Goal: Task Accomplishment & Management: Manage account settings

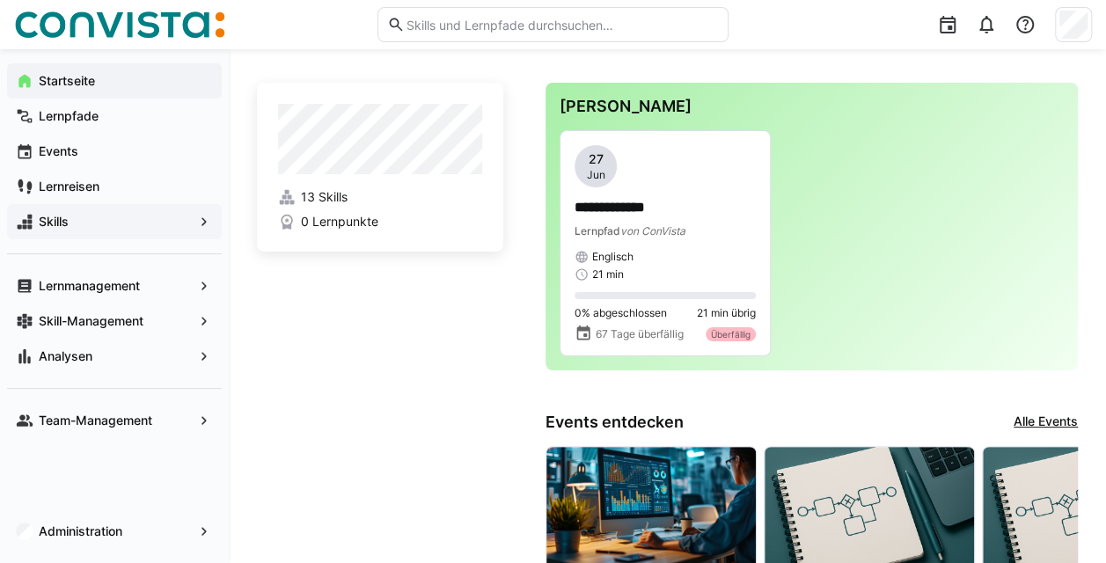
click at [202, 224] on eds-icon at bounding box center [204, 222] width 18 height 18
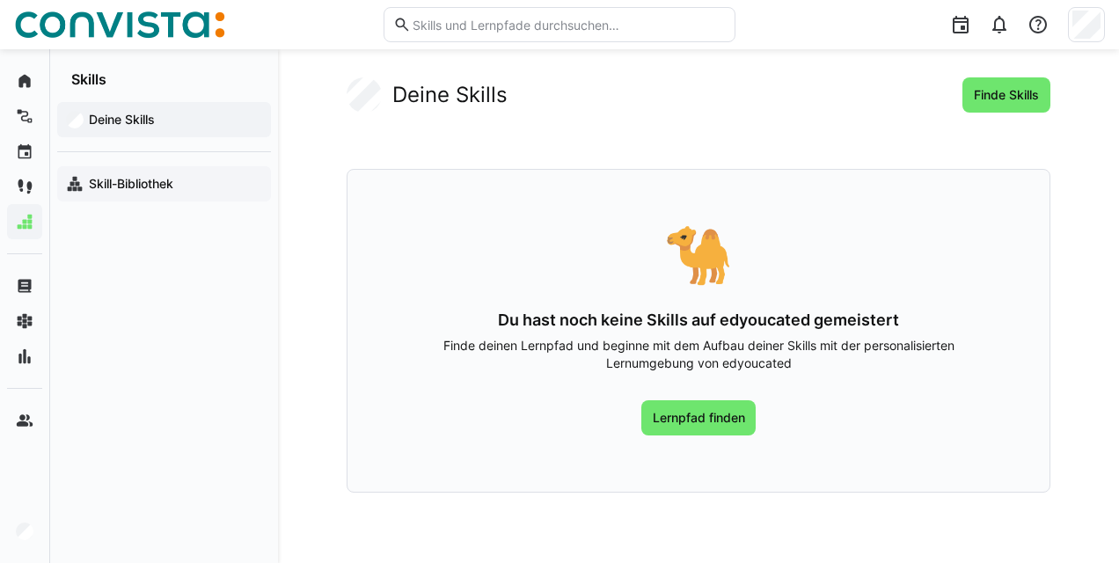
click at [0, 0] on app-navigation-label "Skill-Bibliothek" at bounding box center [0, 0] width 0 height 0
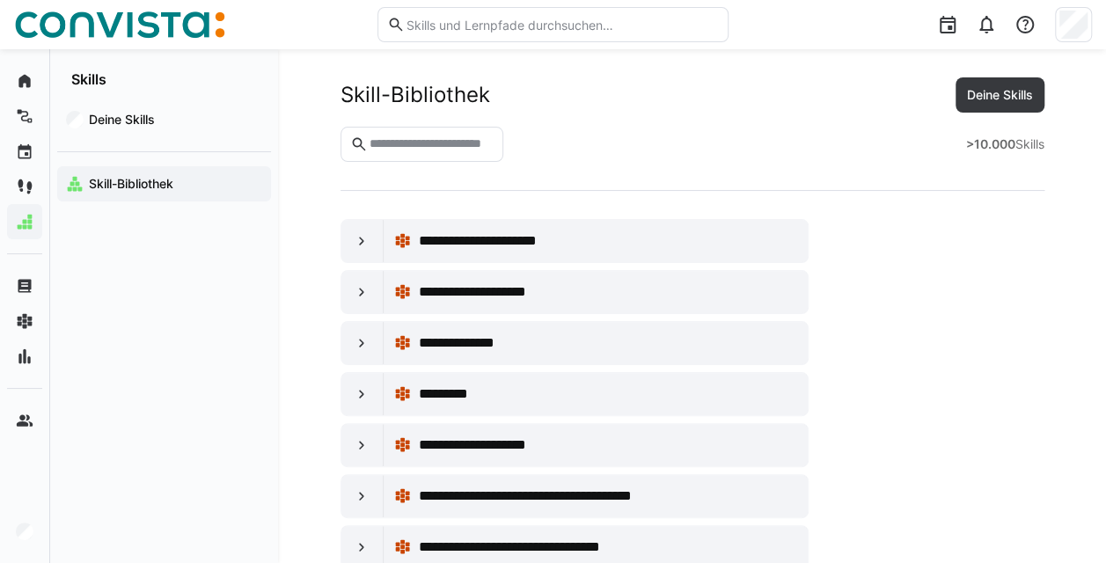
click at [398, 150] on input "text" at bounding box center [430, 144] width 127 height 16
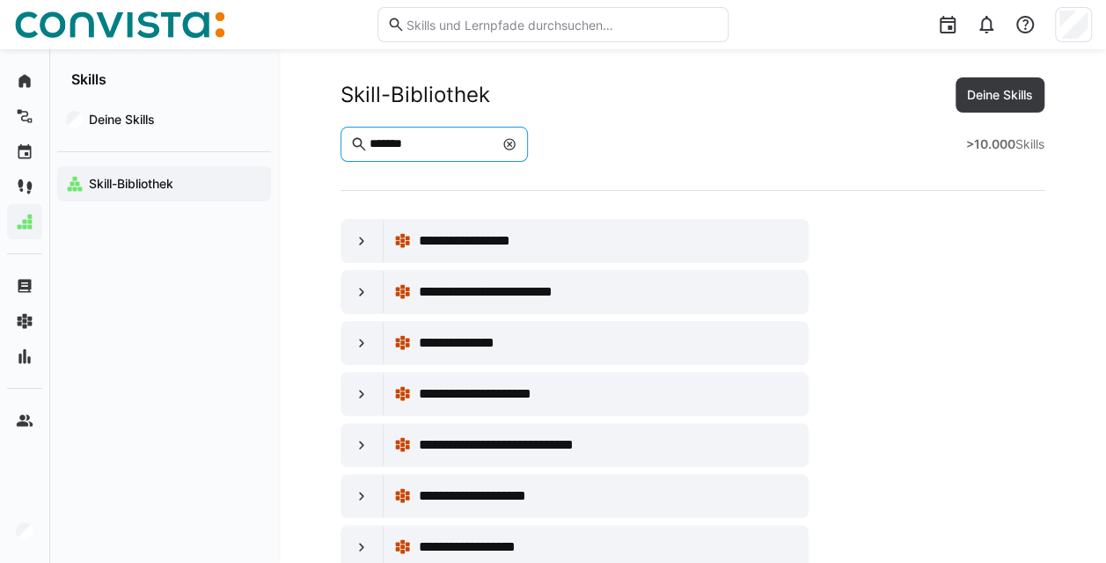
type input "******"
click at [359, 239] on eds-icon at bounding box center [362, 241] width 18 height 18
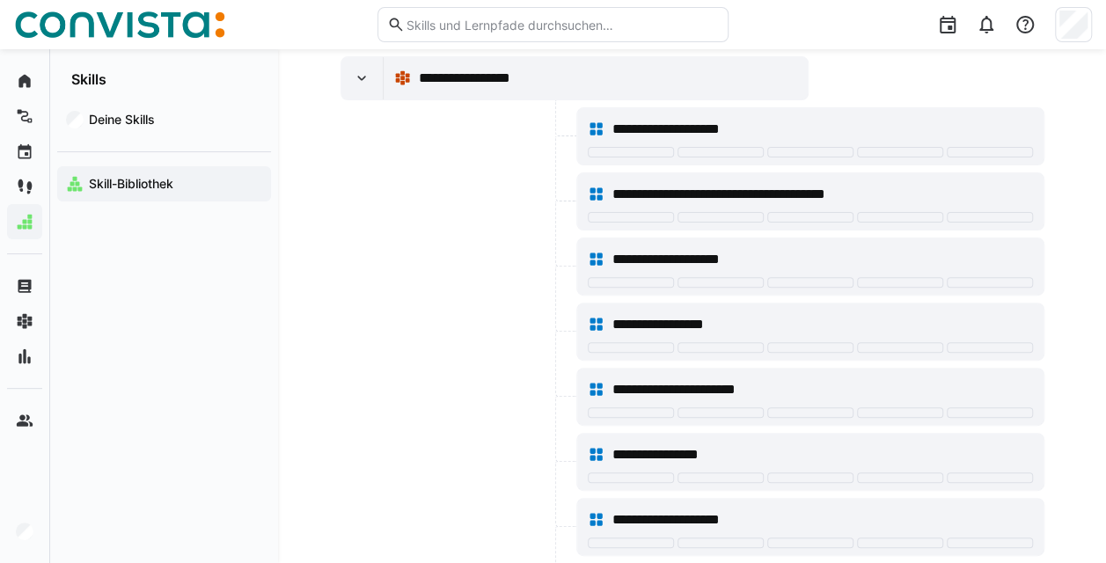
scroll to position [46, 0]
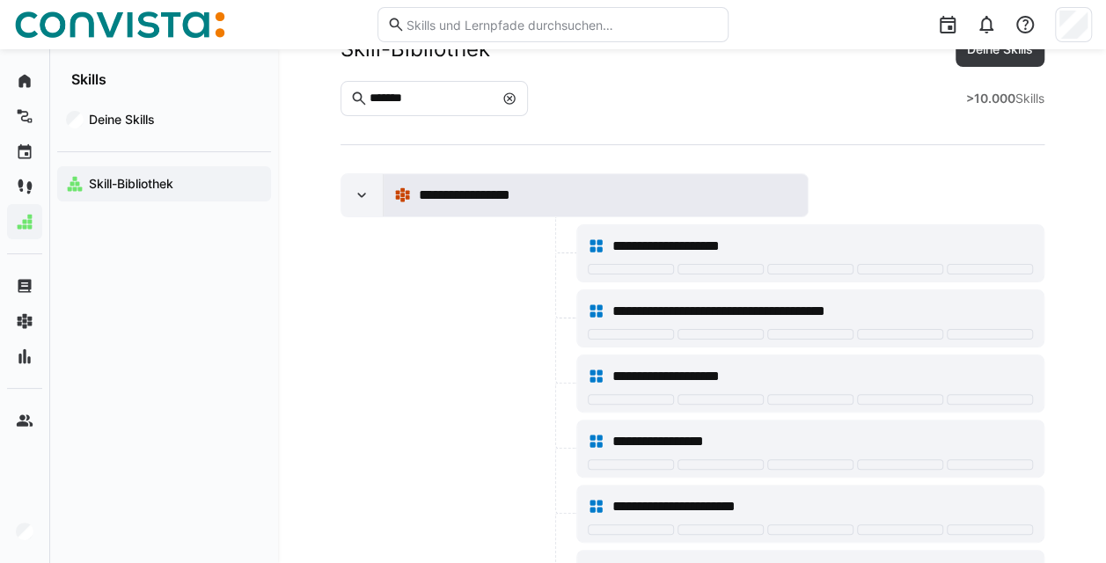
click at [475, 194] on span "**********" at bounding box center [490, 195] width 144 height 21
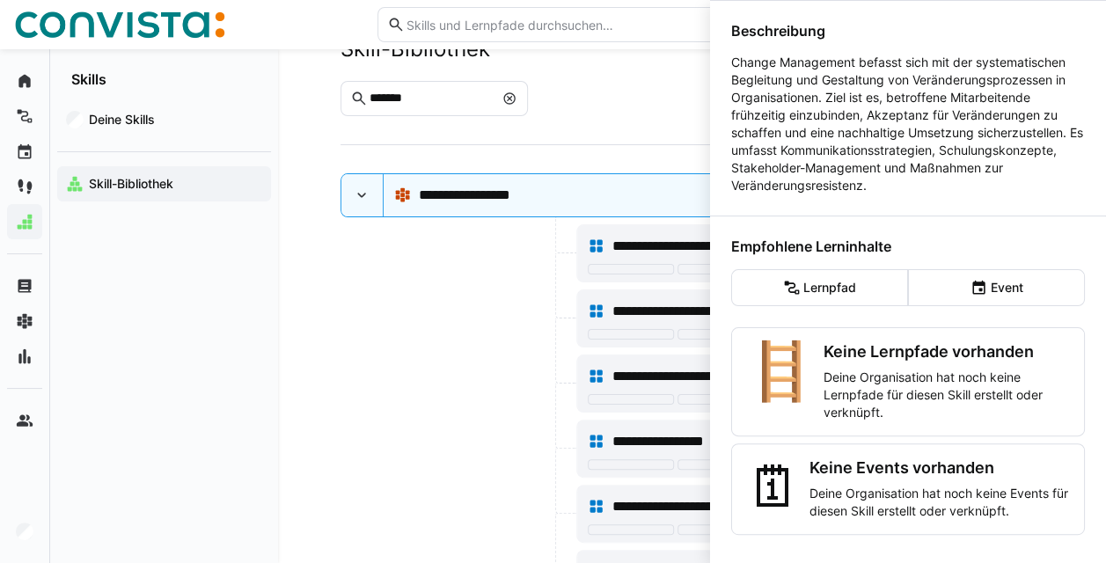
scroll to position [0, 0]
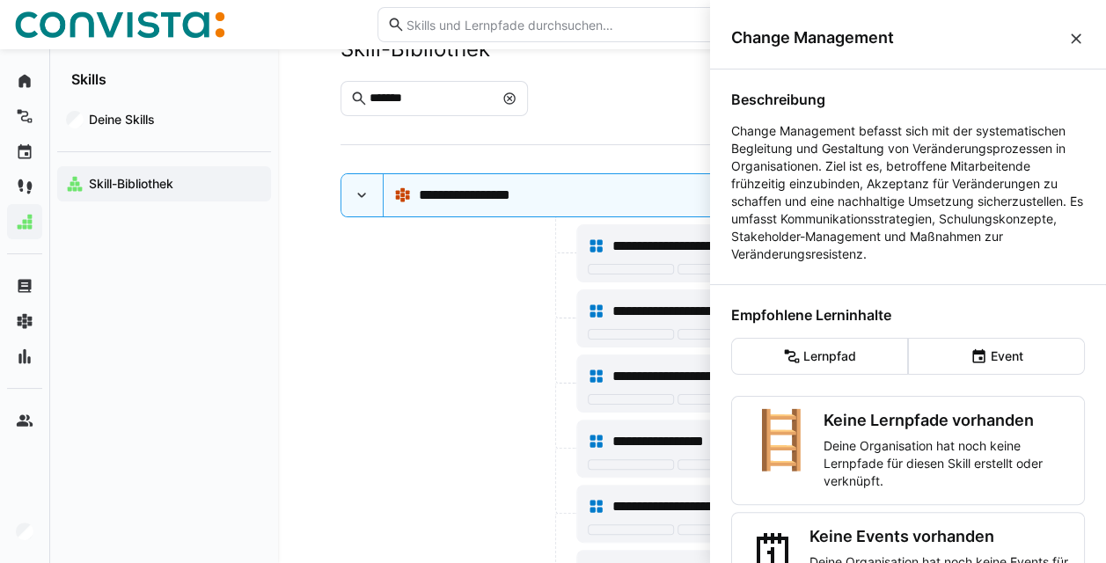
click at [1068, 37] on eds-icon at bounding box center [1077, 39] width 18 height 18
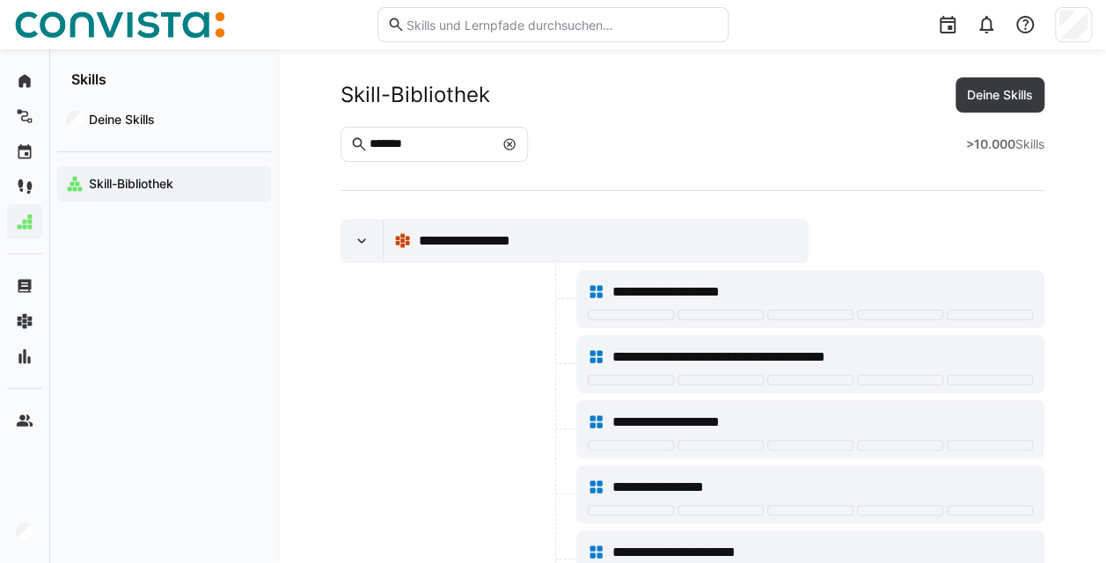
scroll to position [46, 0]
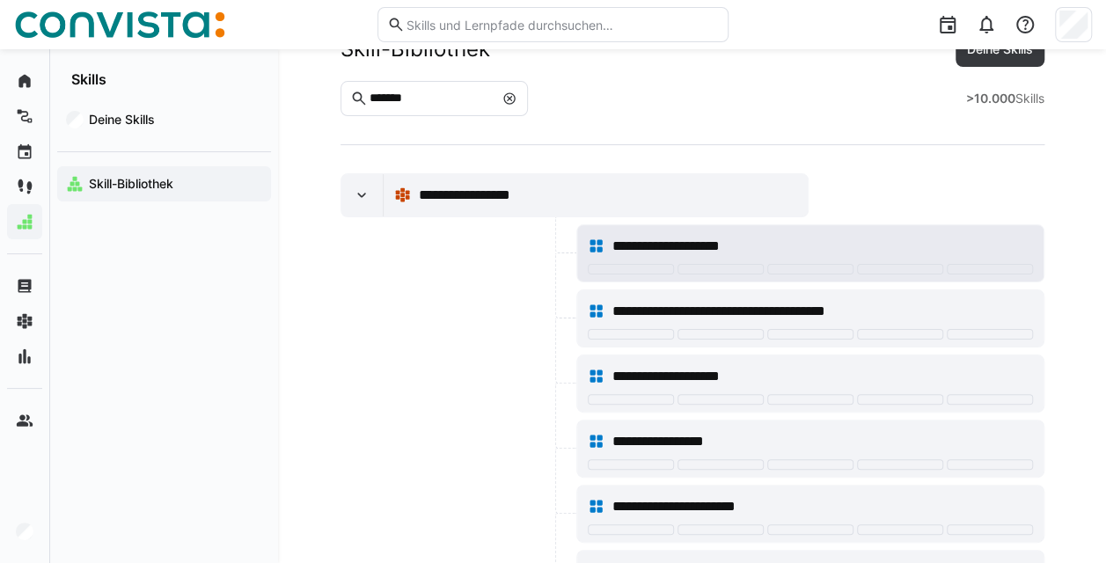
click at [697, 245] on span "**********" at bounding box center [684, 246] width 145 height 21
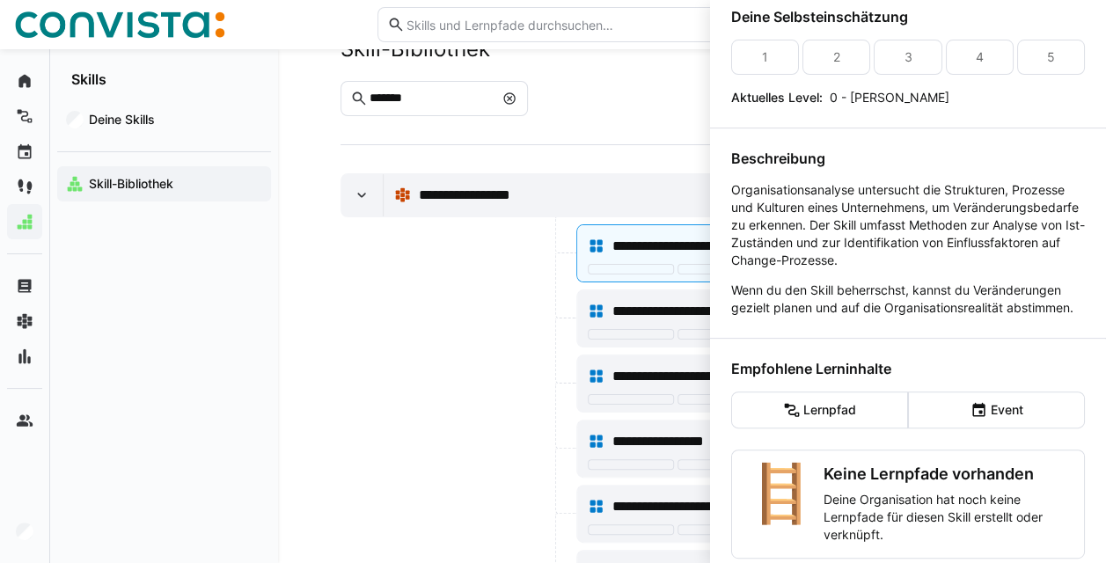
scroll to position [0, 0]
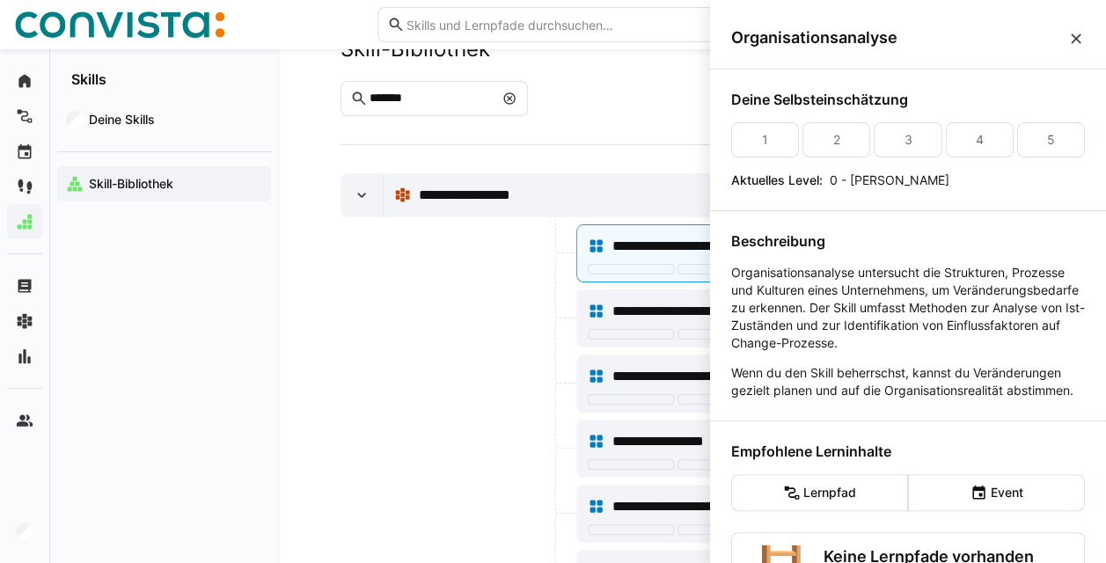
click at [1068, 33] on eds-icon at bounding box center [1077, 39] width 18 height 18
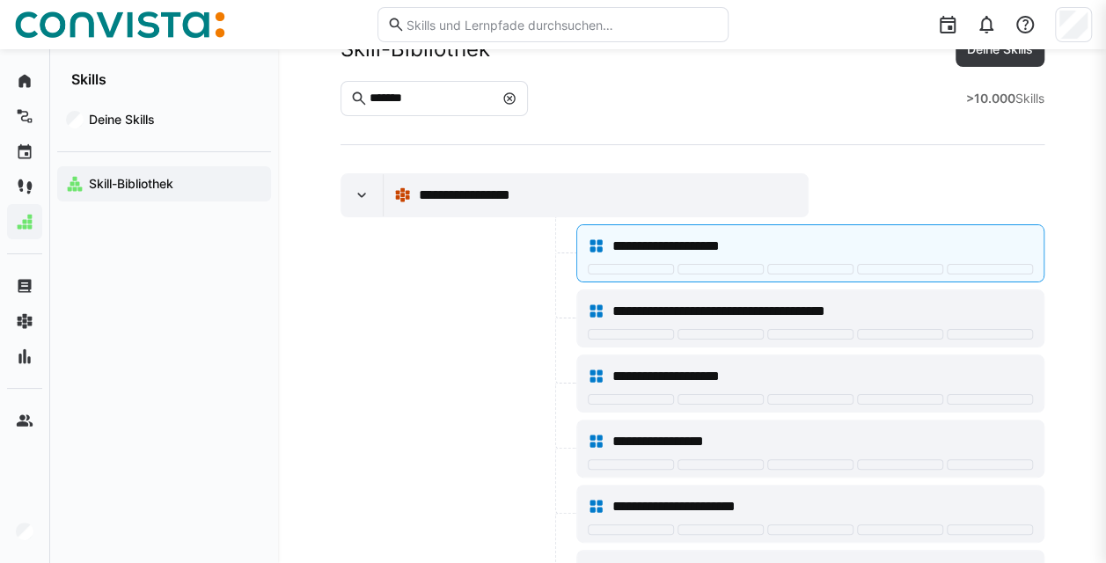
scroll to position [46, 0]
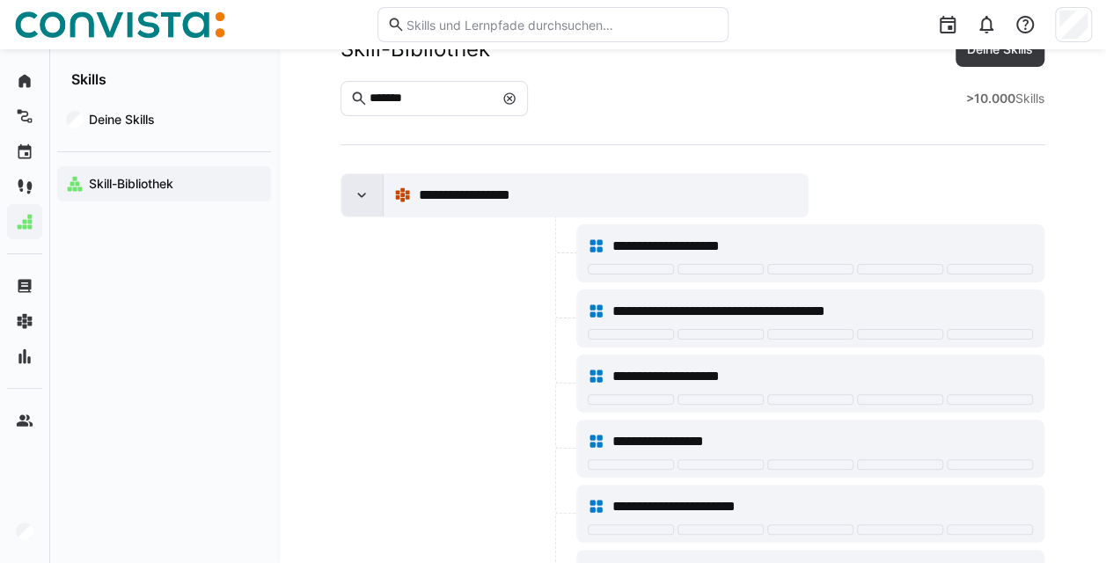
click at [365, 202] on div at bounding box center [362, 195] width 42 height 42
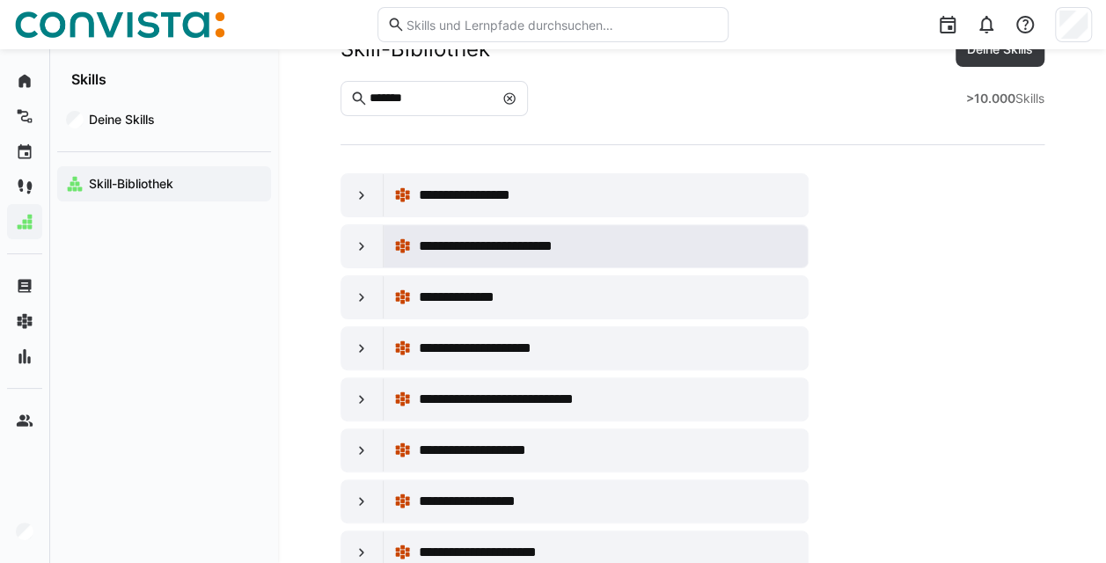
scroll to position [0, 0]
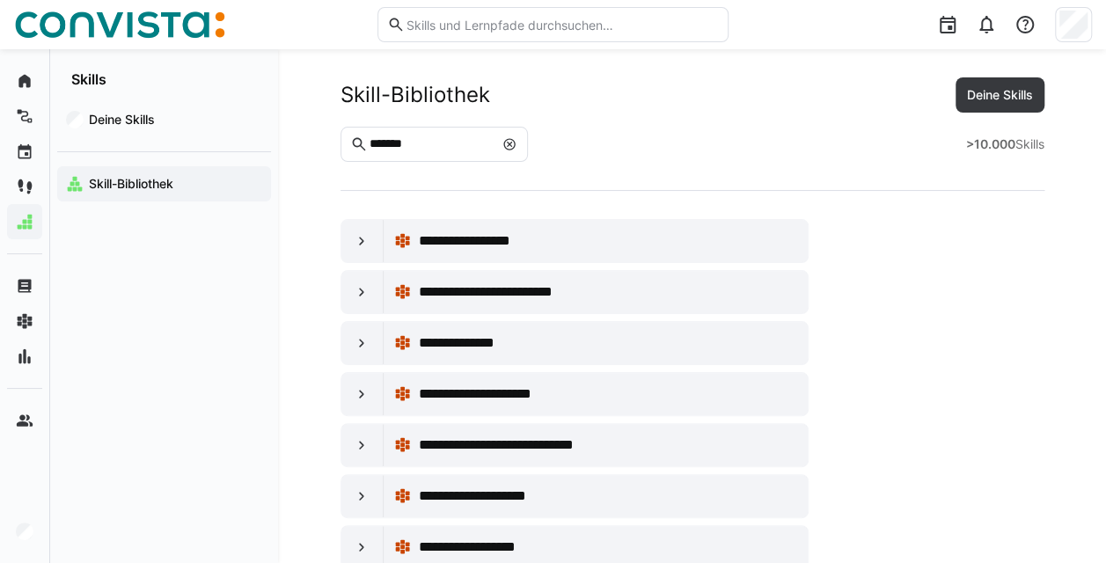
click at [518, 139] on span at bounding box center [510, 145] width 18 height 18
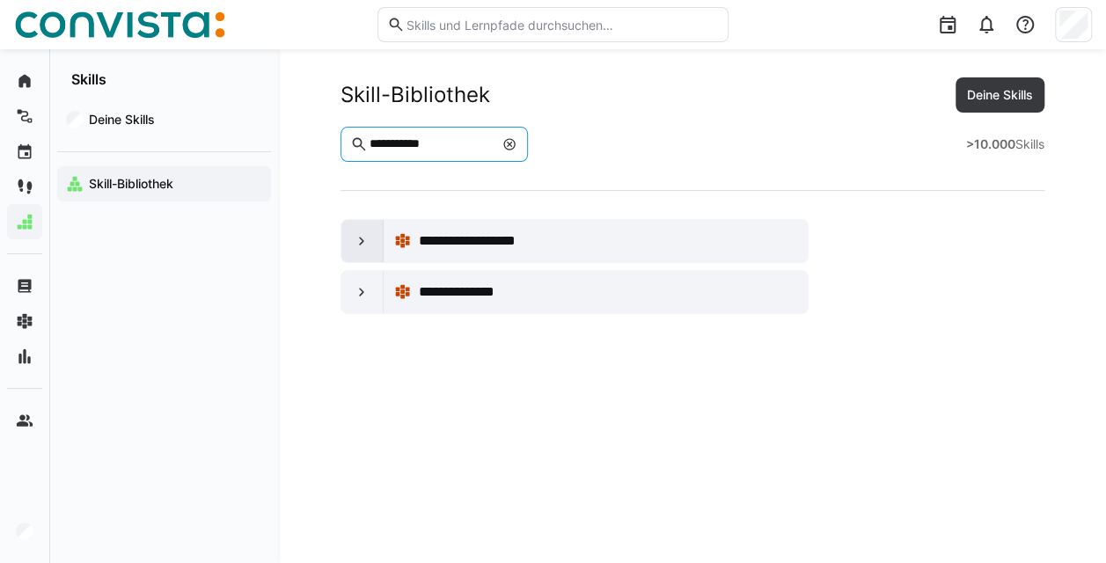
type input "**********"
click at [364, 239] on eds-icon at bounding box center [362, 241] width 18 height 18
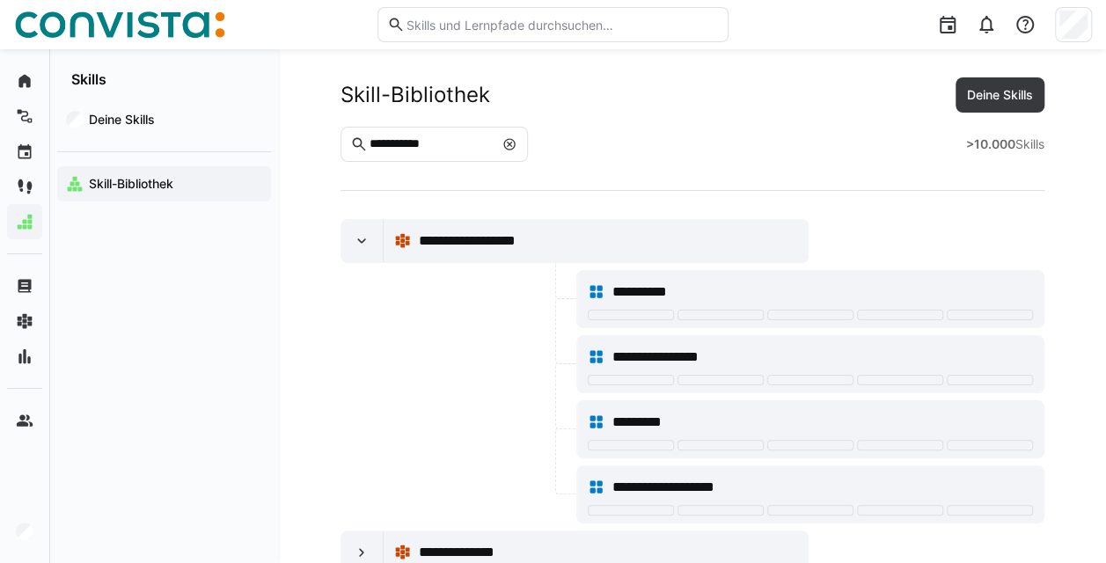
scroll to position [35, 0]
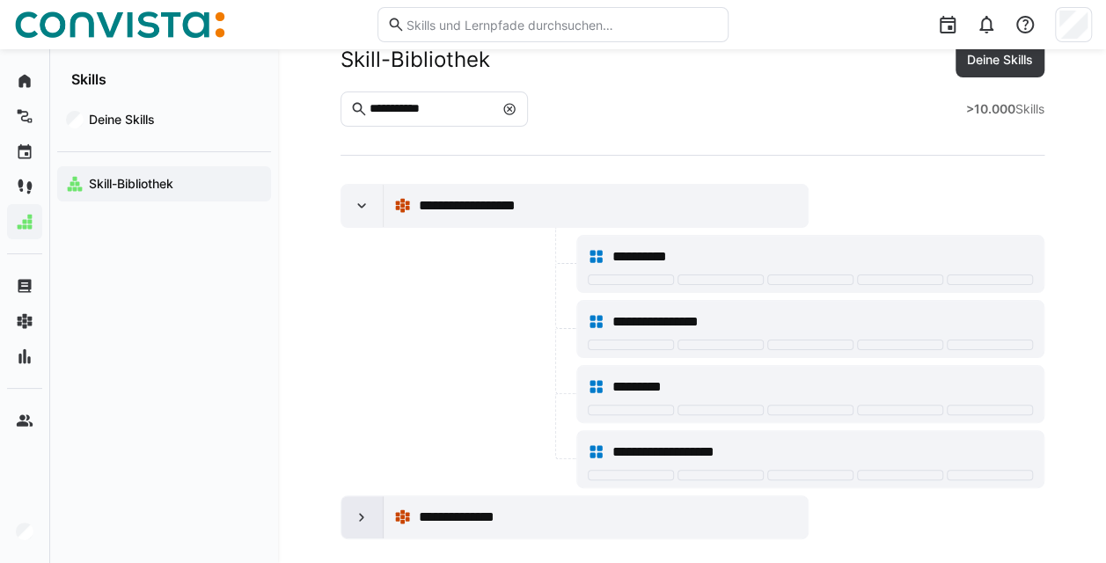
click at [370, 516] on div at bounding box center [362, 517] width 42 height 42
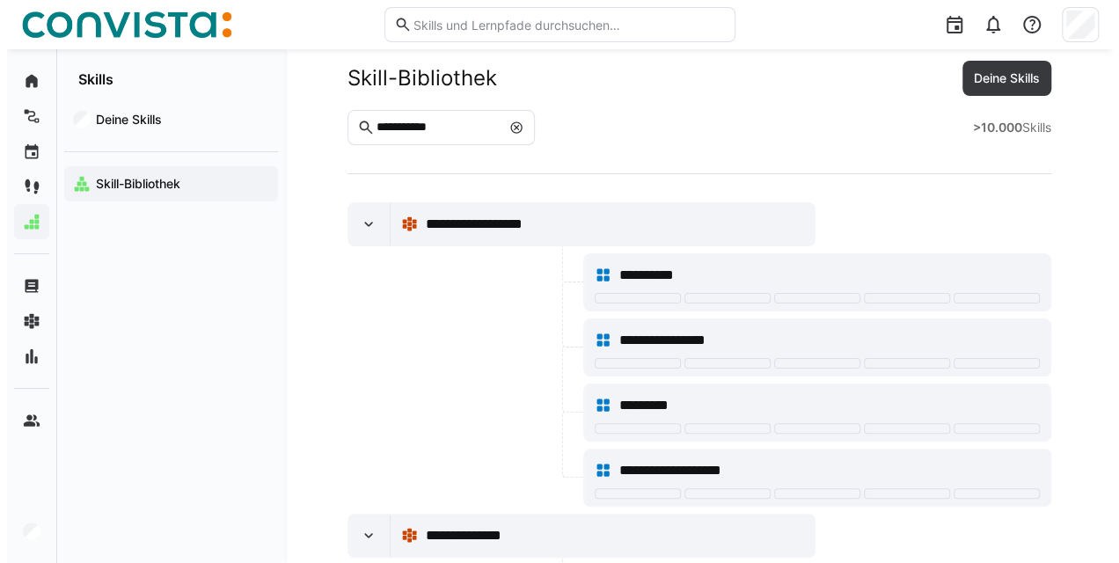
scroll to position [0, 0]
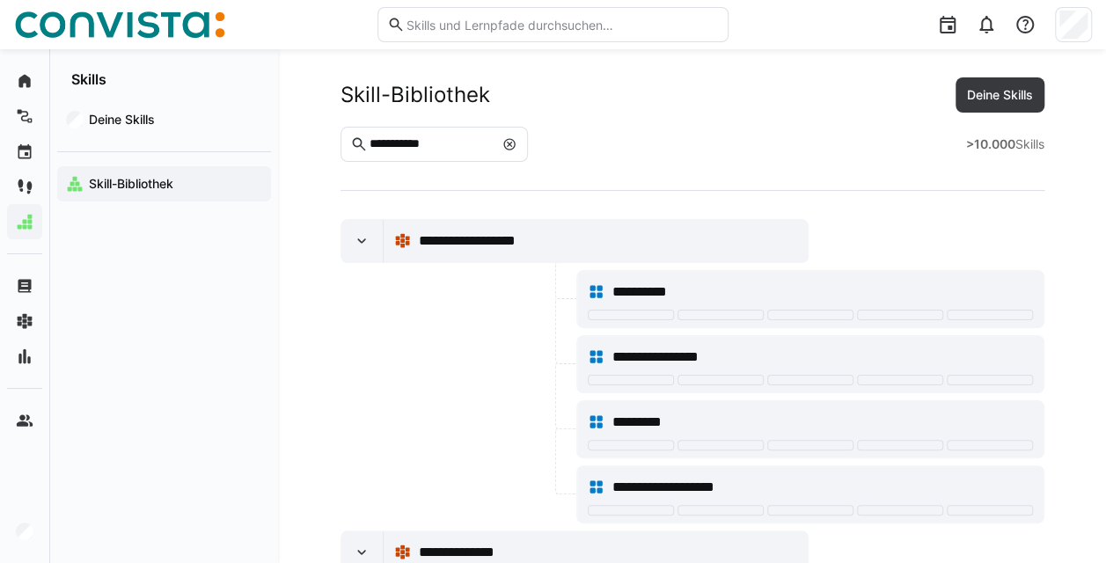
click at [529, 146] on eds-input "**********" at bounding box center [435, 144] width 188 height 35
click at [517, 143] on eds-icon at bounding box center [510, 144] width 14 height 14
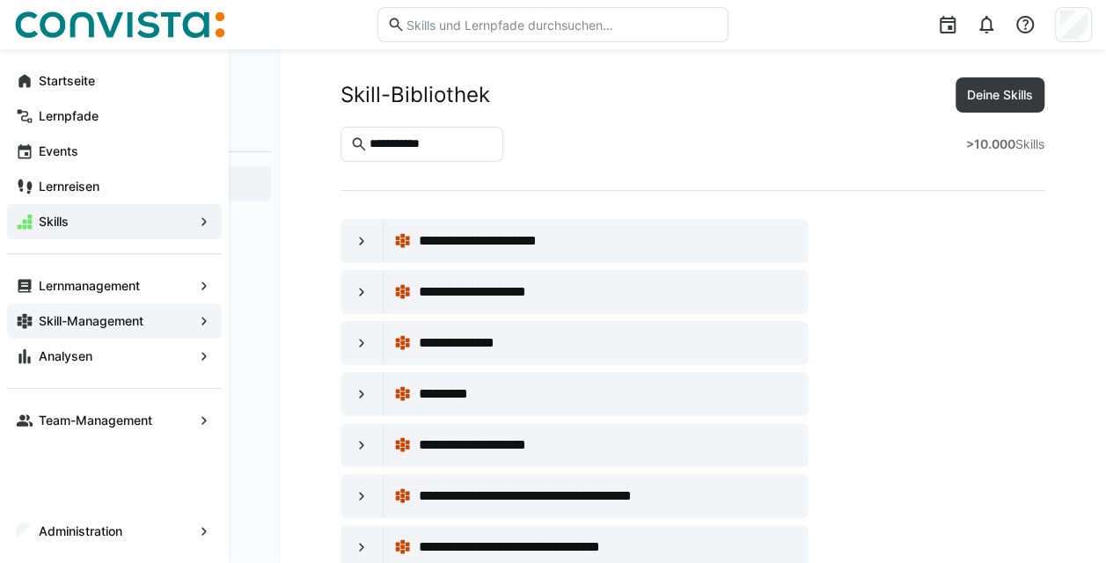
click at [117, 329] on span "Skill-Management" at bounding box center [114, 321] width 157 height 18
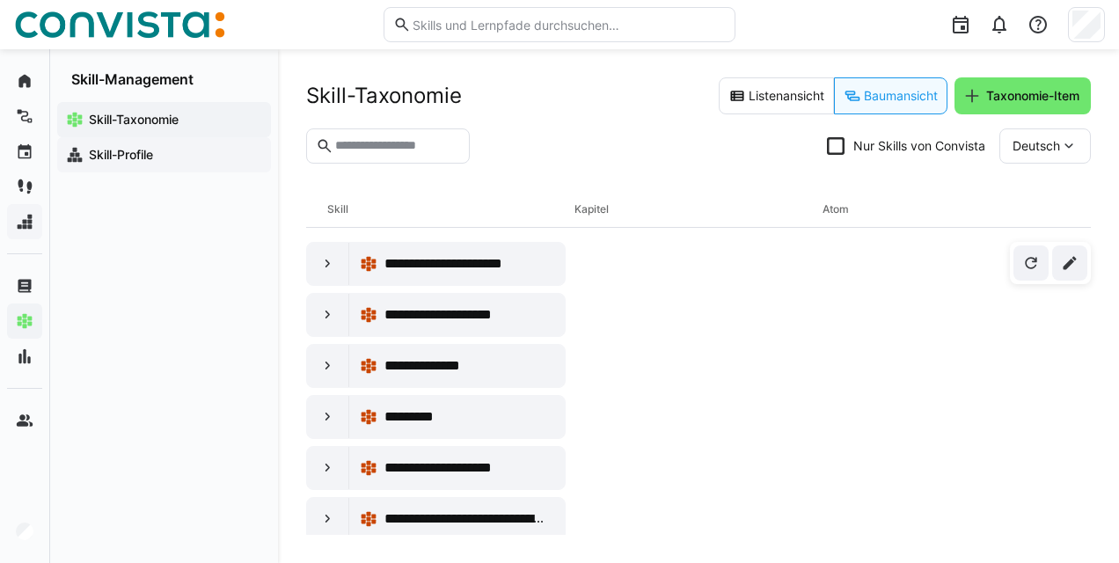
click at [0, 0] on app-navigation-label "Skill-Profile" at bounding box center [0, 0] width 0 height 0
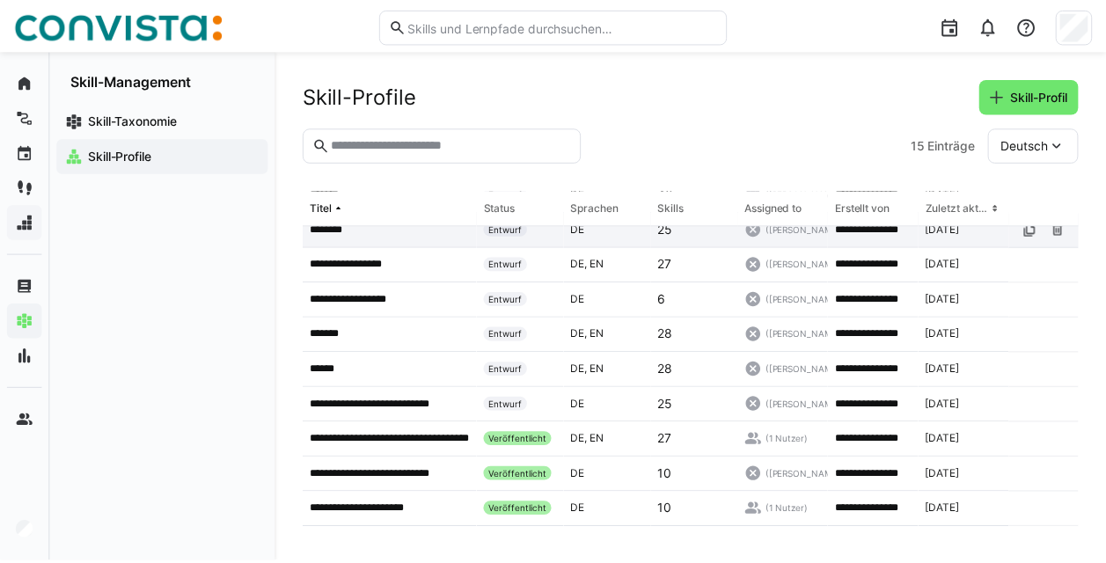
scroll to position [217, 0]
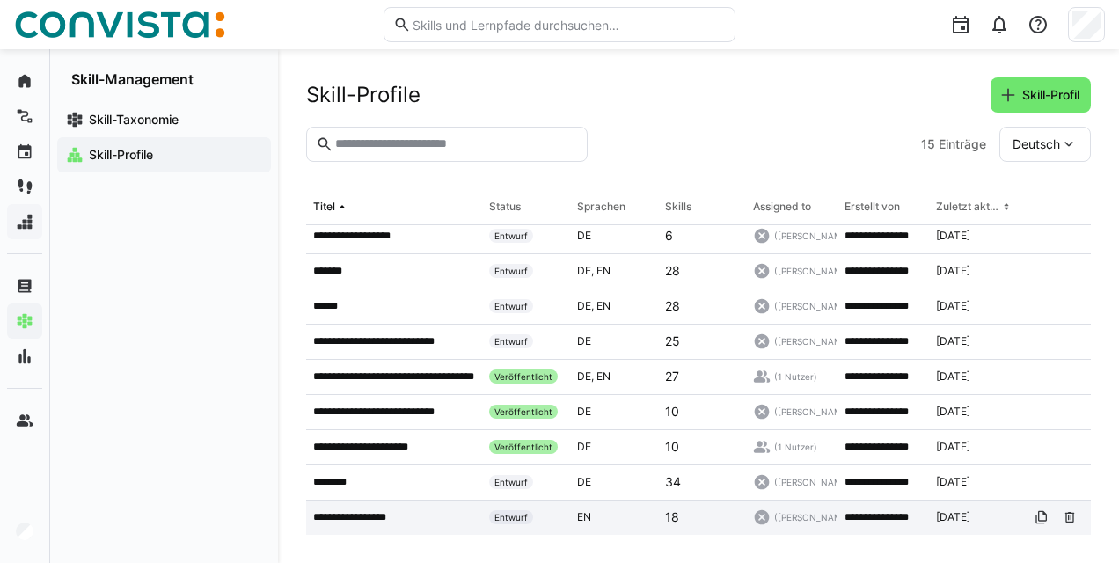
click at [381, 509] on div "**********" at bounding box center [394, 518] width 176 height 35
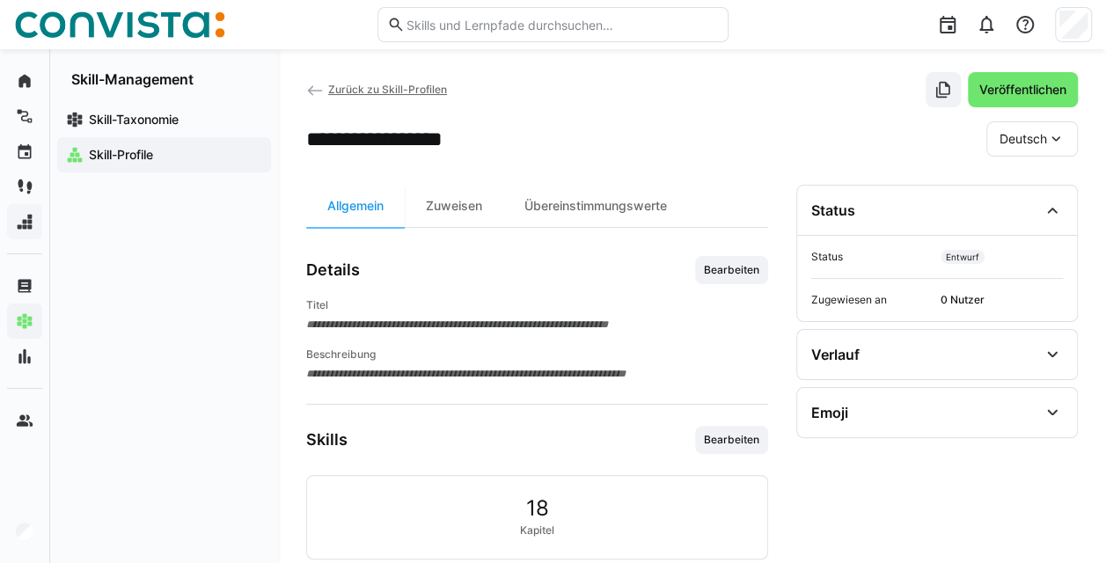
scroll to position [181, 0]
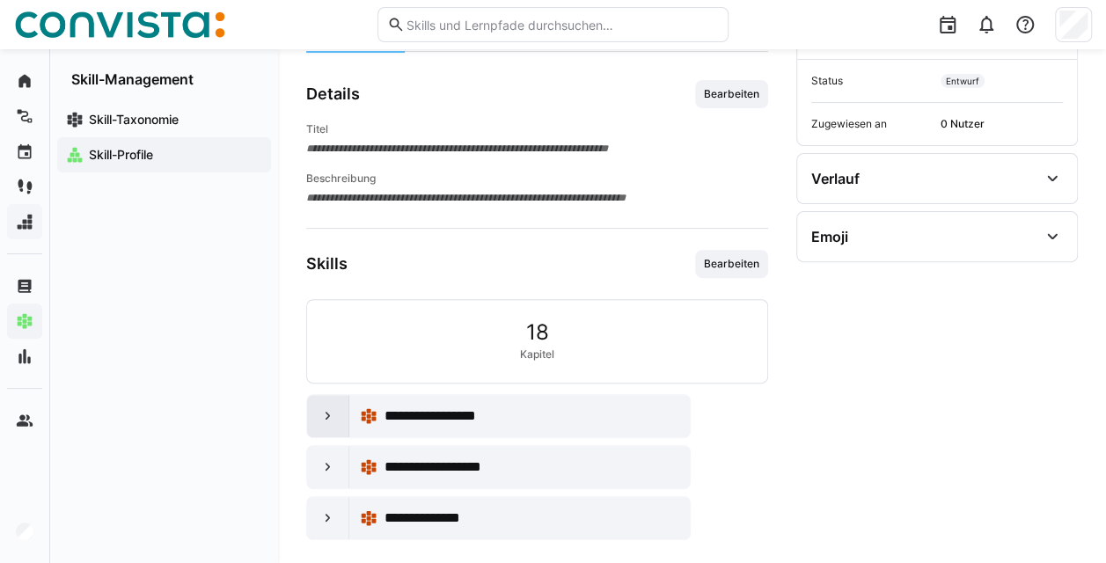
click at [330, 407] on eds-icon at bounding box center [328, 416] width 18 height 18
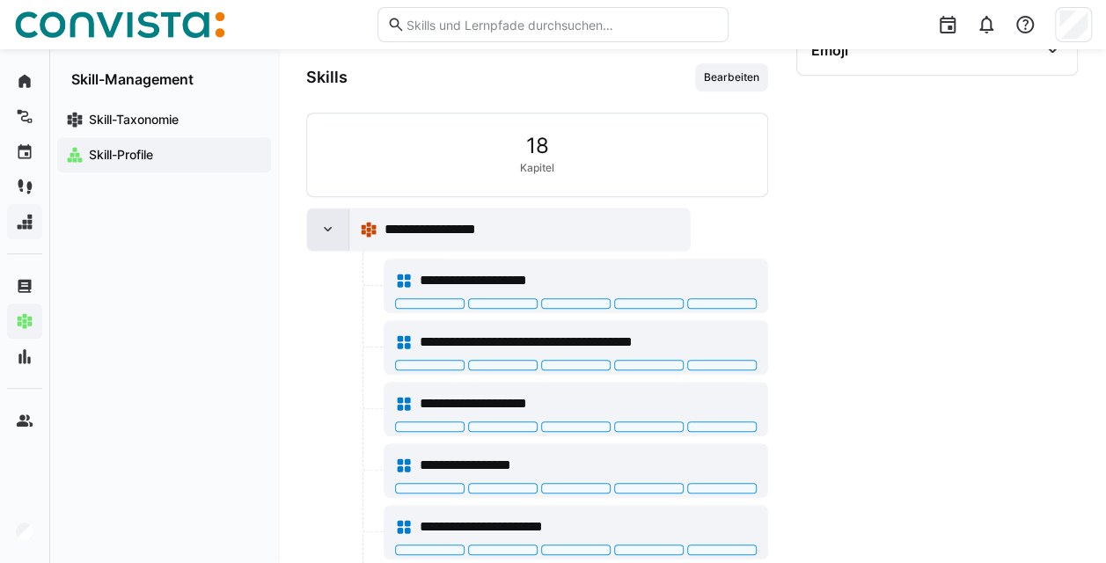
click at [330, 242] on div at bounding box center [328, 230] width 42 height 42
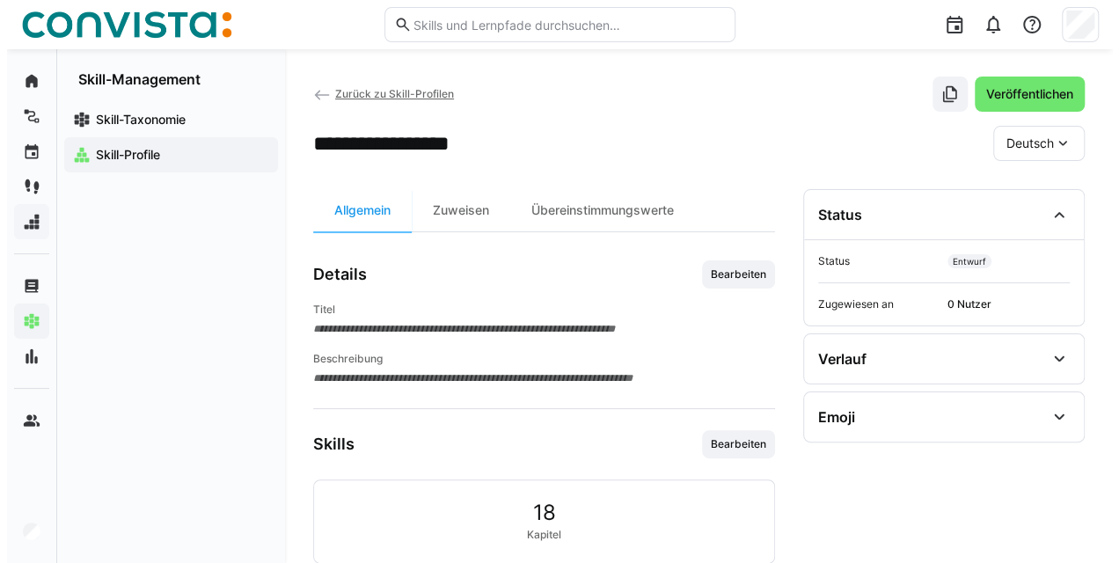
scroll to position [0, 0]
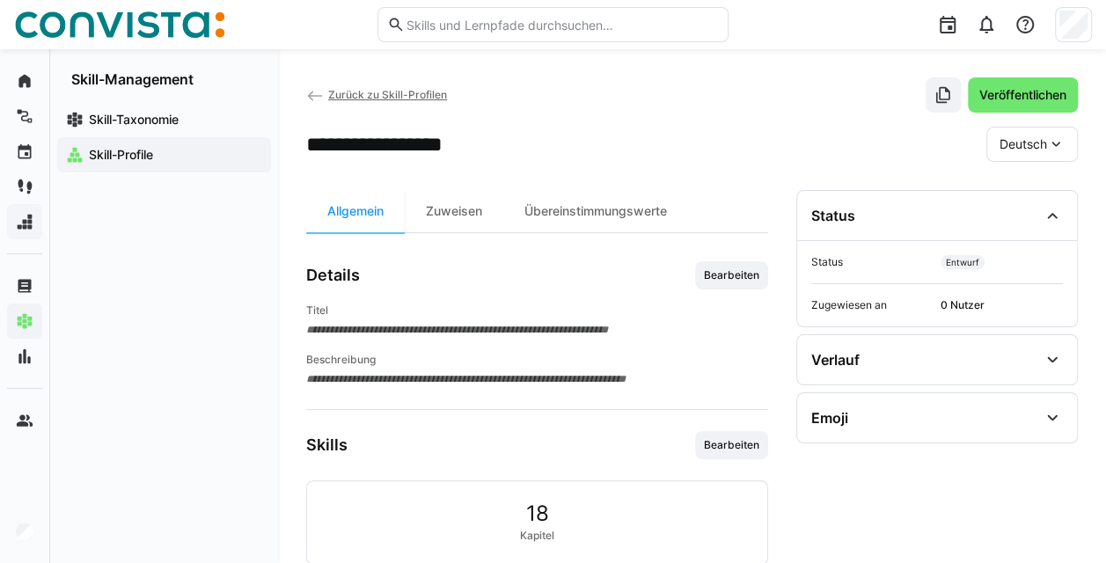
click at [368, 98] on span "Zurück zu Skill-Profilen" at bounding box center [387, 94] width 119 height 13
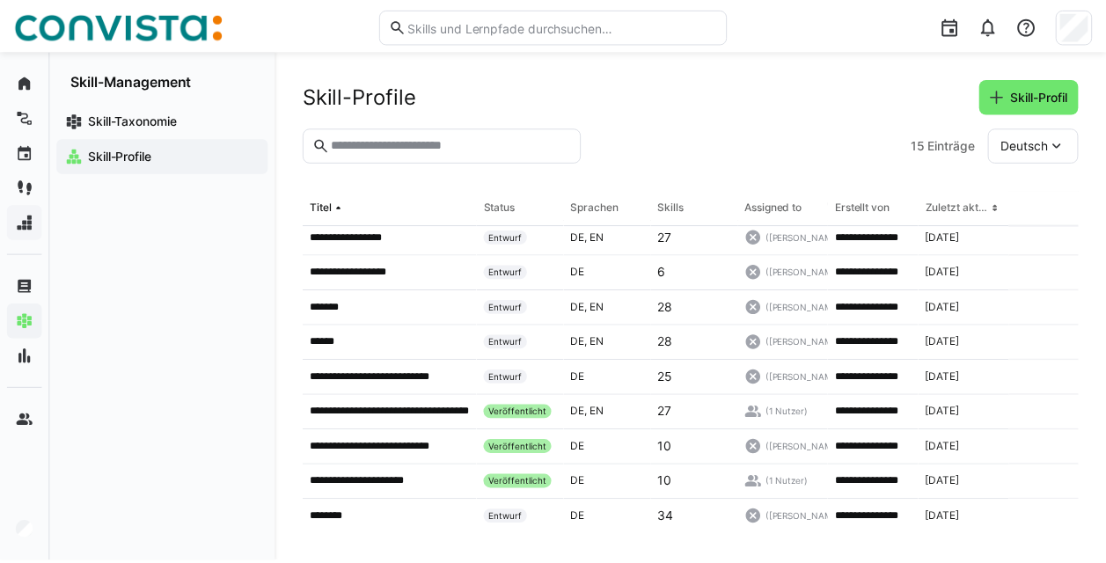
scroll to position [217, 0]
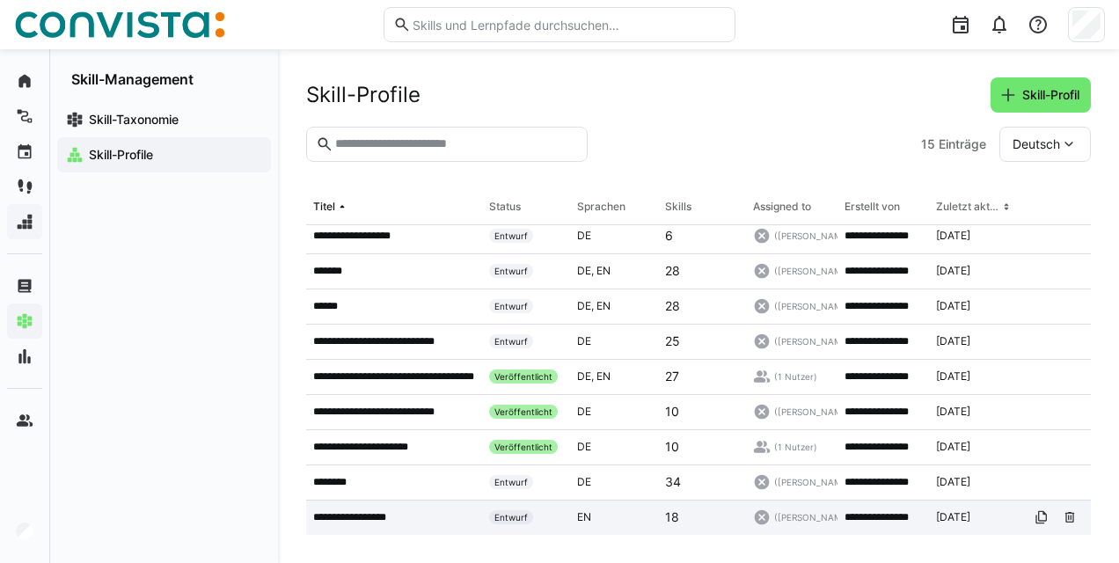
click at [391, 515] on p "**********" at bounding box center [367, 517] width 108 height 14
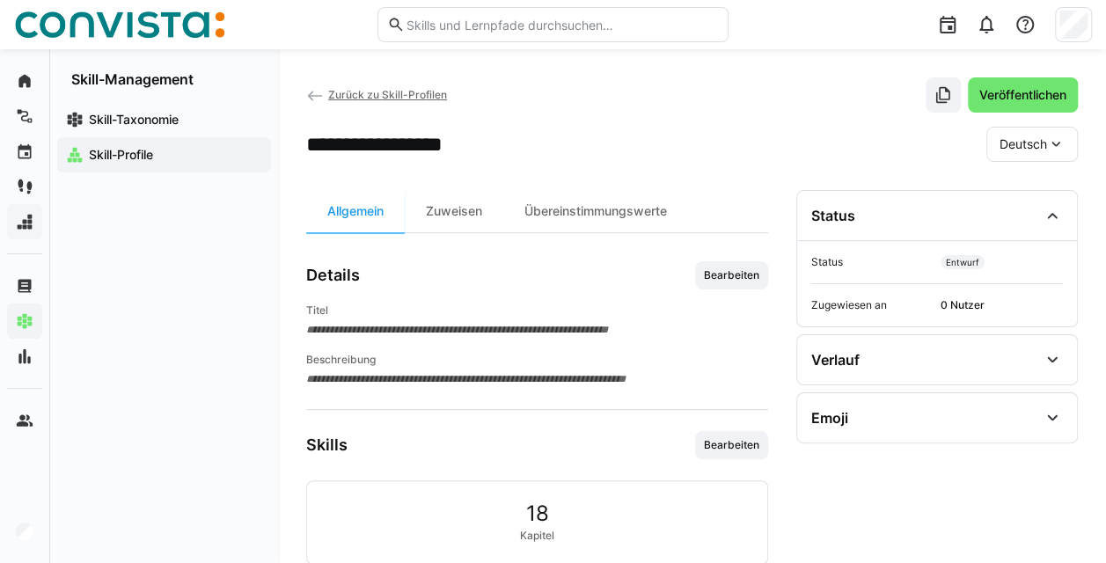
scroll to position [181, 0]
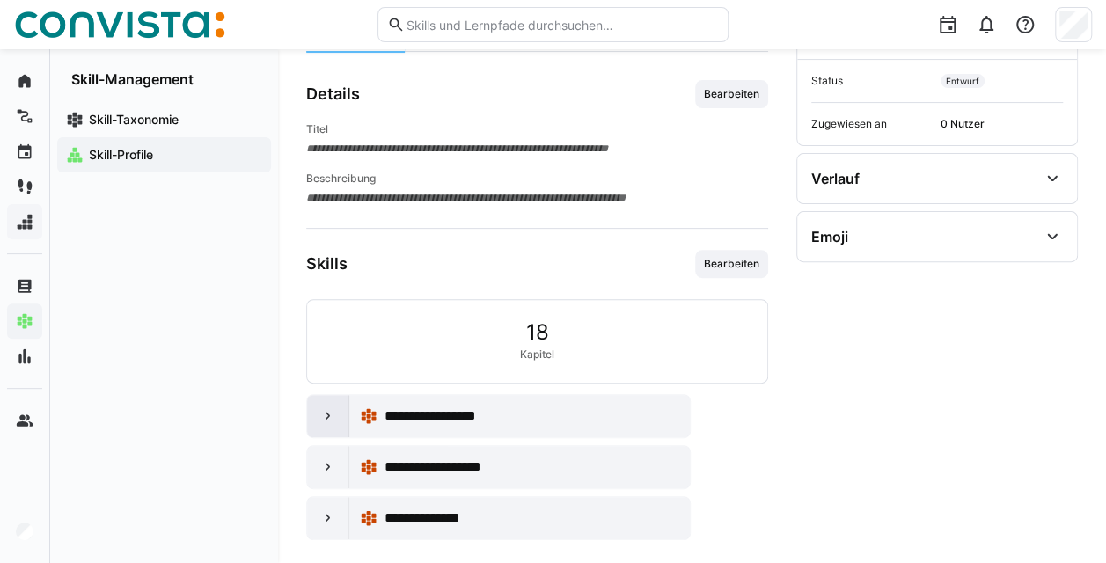
click at [337, 401] on div at bounding box center [328, 416] width 42 height 42
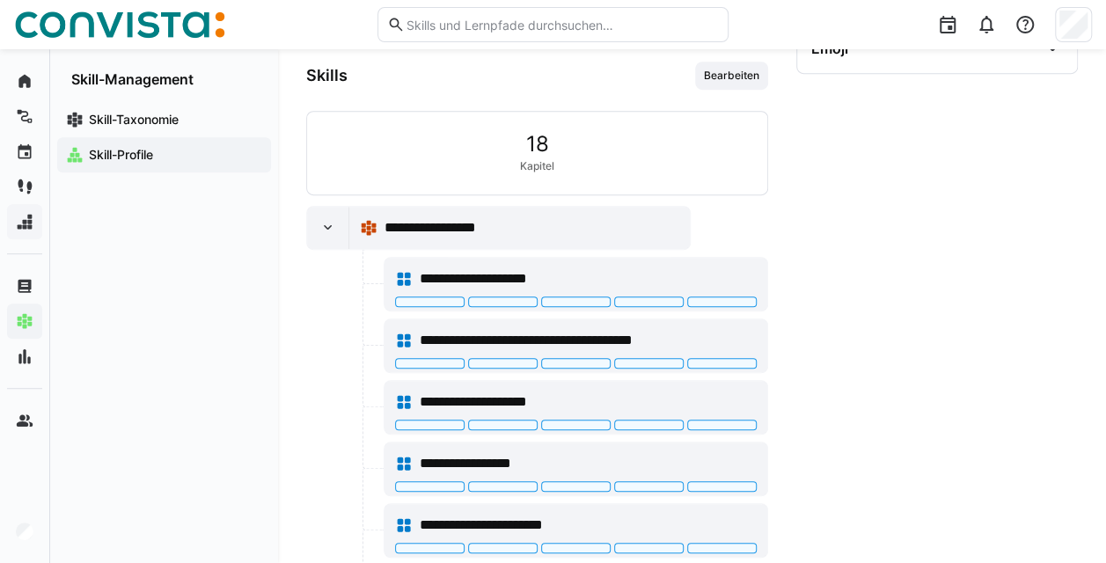
scroll to position [385, 0]
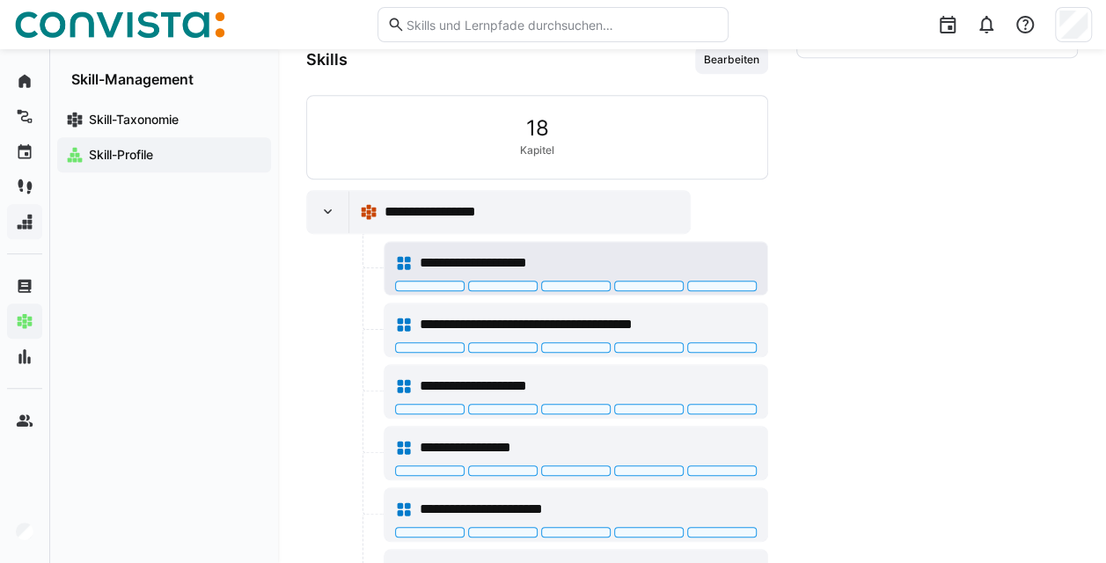
click at [434, 285] on div at bounding box center [430, 286] width 70 height 11
click at [439, 281] on div at bounding box center [430, 286] width 70 height 11
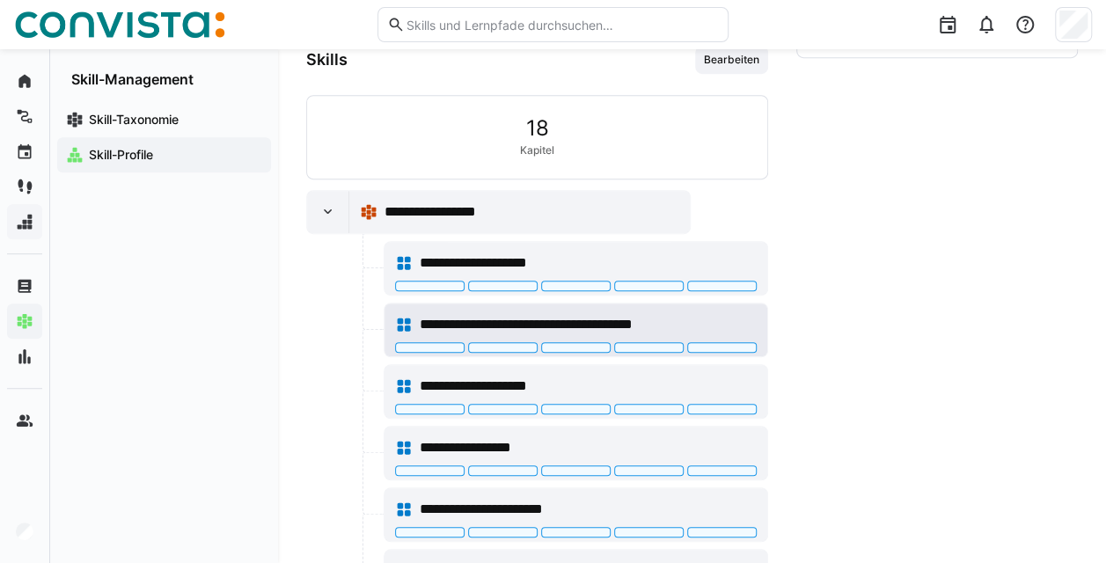
click at [585, 342] on div at bounding box center [576, 347] width 70 height 11
click at [320, 209] on eds-icon at bounding box center [328, 212] width 18 height 18
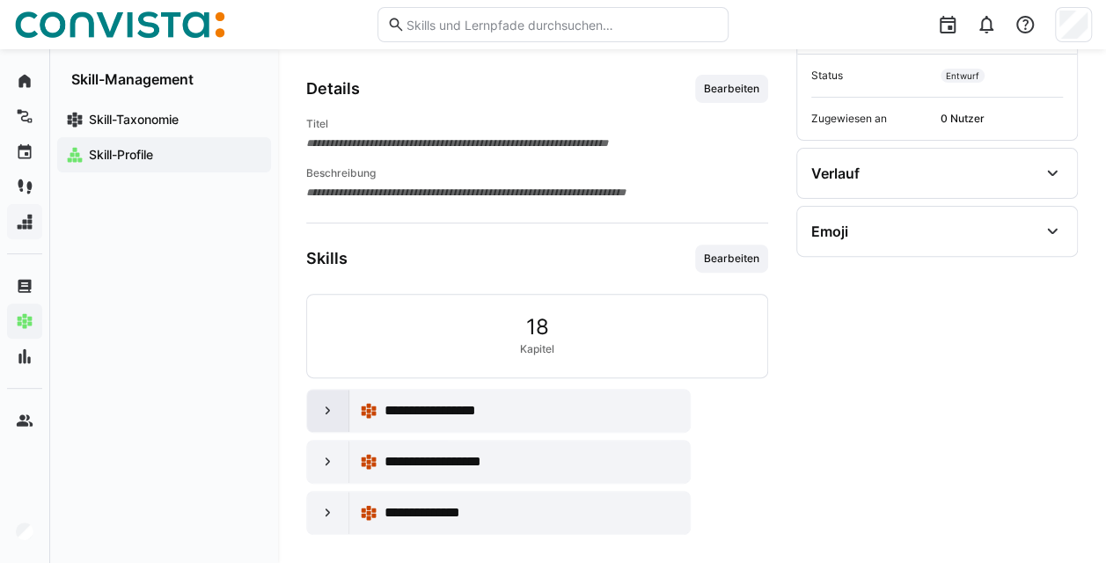
scroll to position [181, 0]
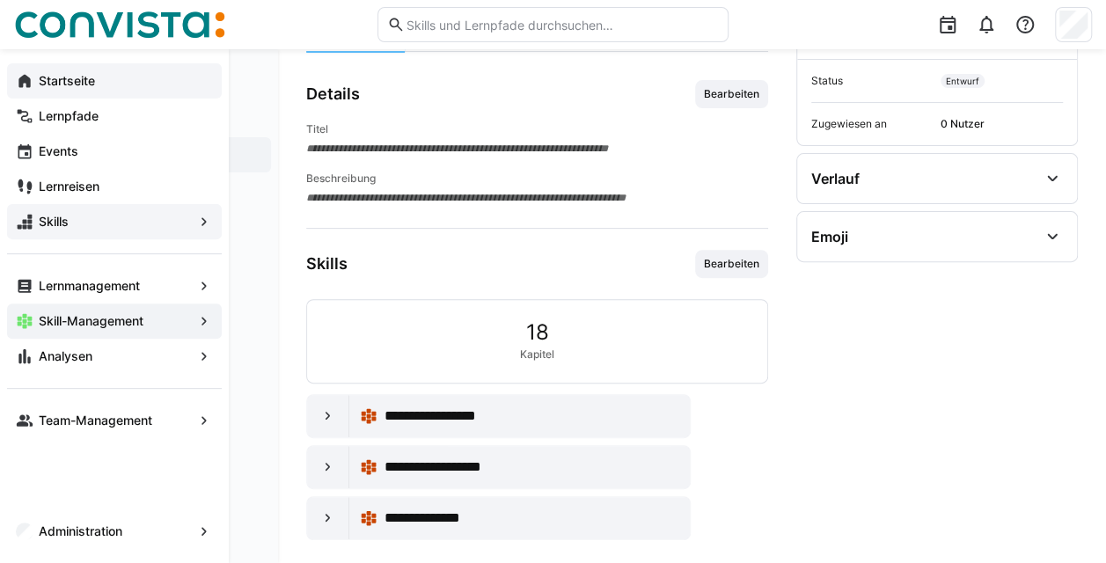
click at [0, 0] on app-navigation-label "Startseite" at bounding box center [0, 0] width 0 height 0
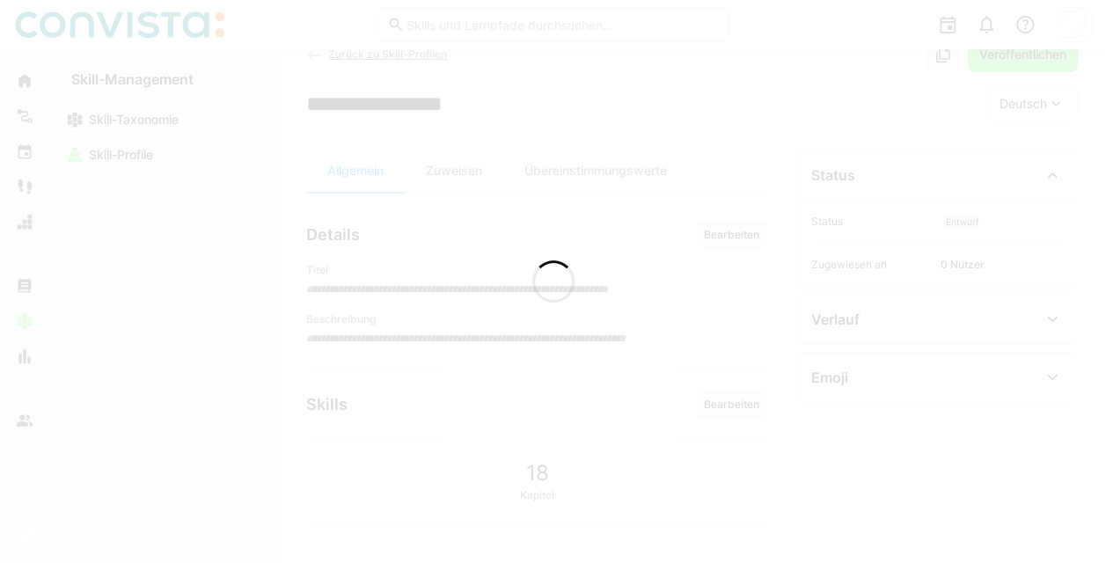
scroll to position [37, 0]
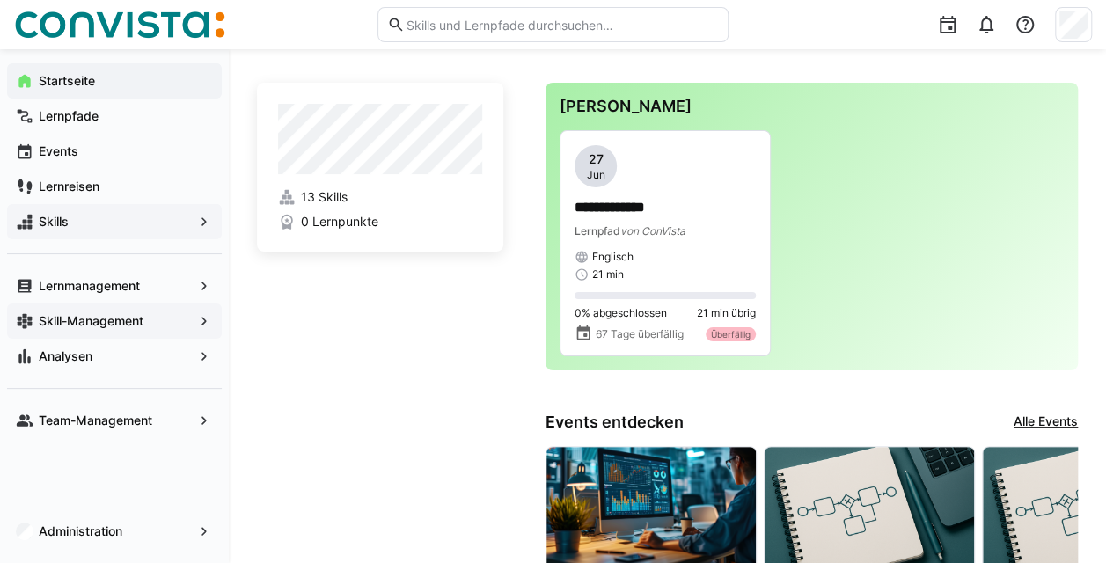
click at [97, 212] on div "Skills" at bounding box center [114, 221] width 215 height 35
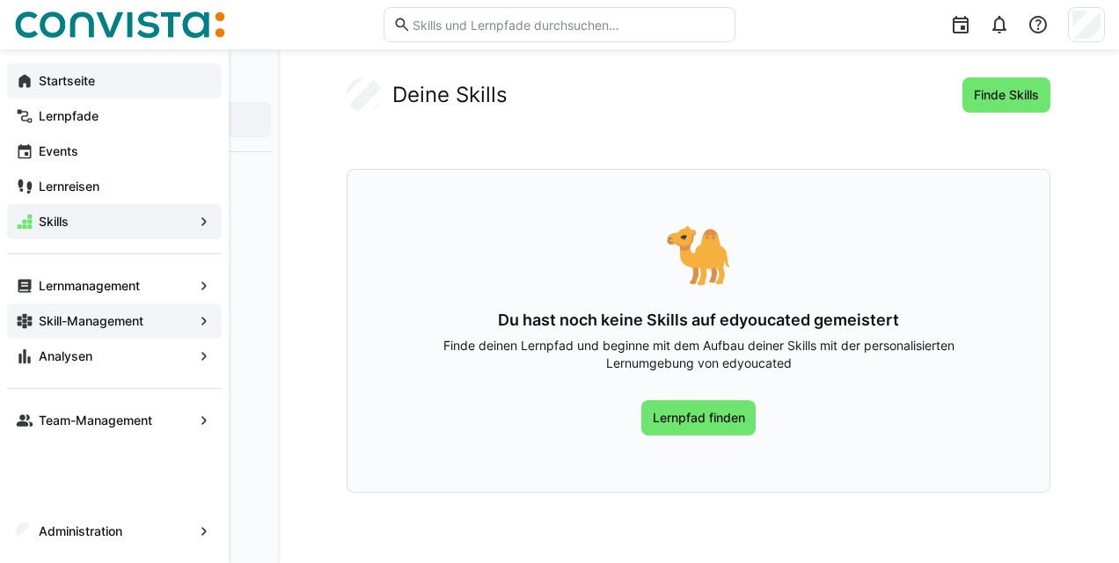
click at [0, 0] on app-navigation-label "Skill-Management" at bounding box center [0, 0] width 0 height 0
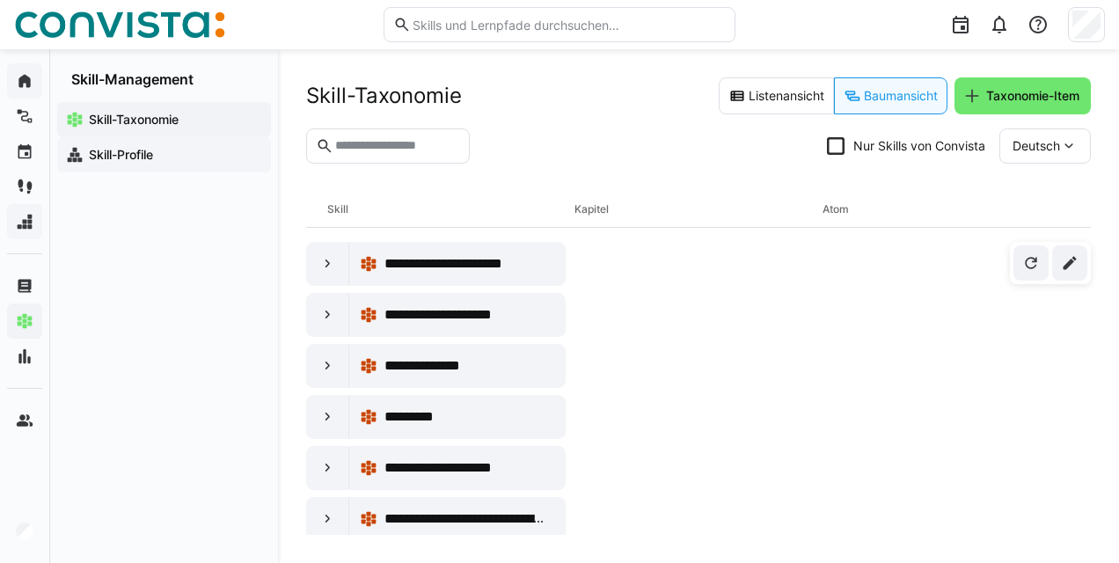
click at [0, 0] on app-navigation-label "Skill-Profile" at bounding box center [0, 0] width 0 height 0
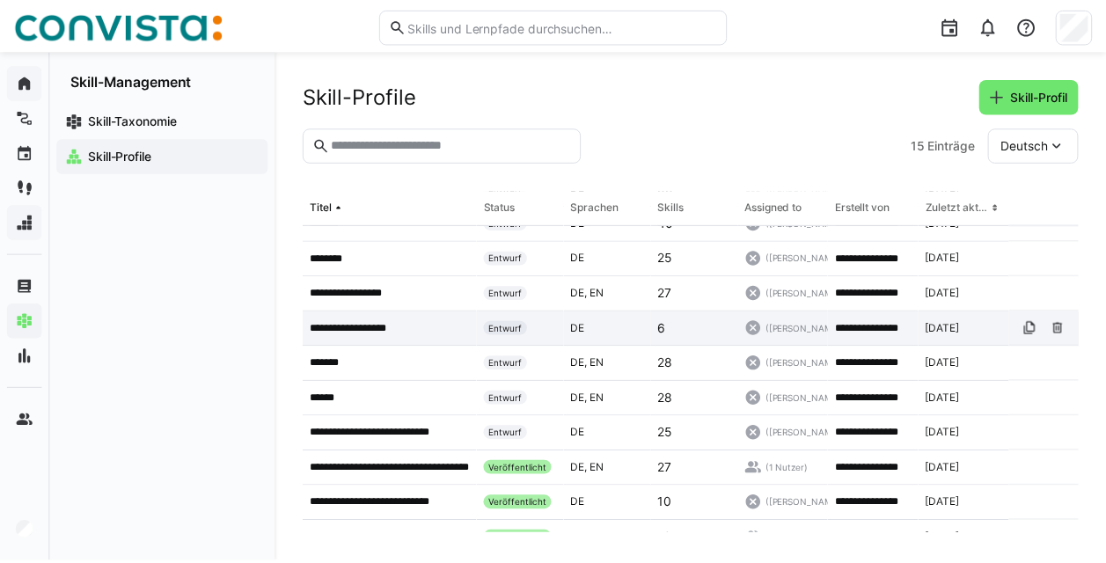
scroll to position [217, 0]
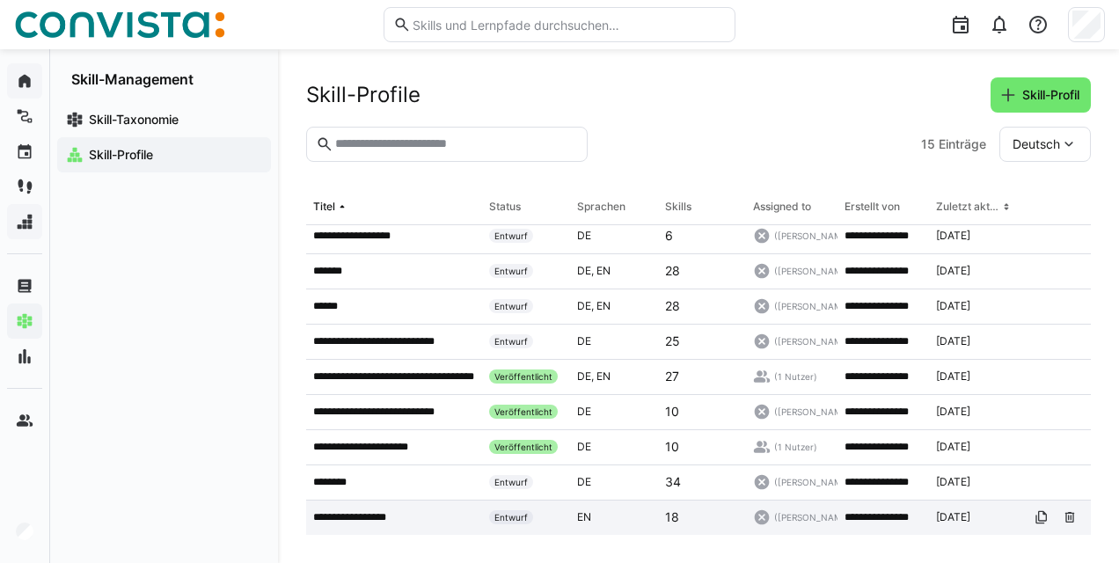
click at [373, 508] on div "**********" at bounding box center [394, 518] width 176 height 35
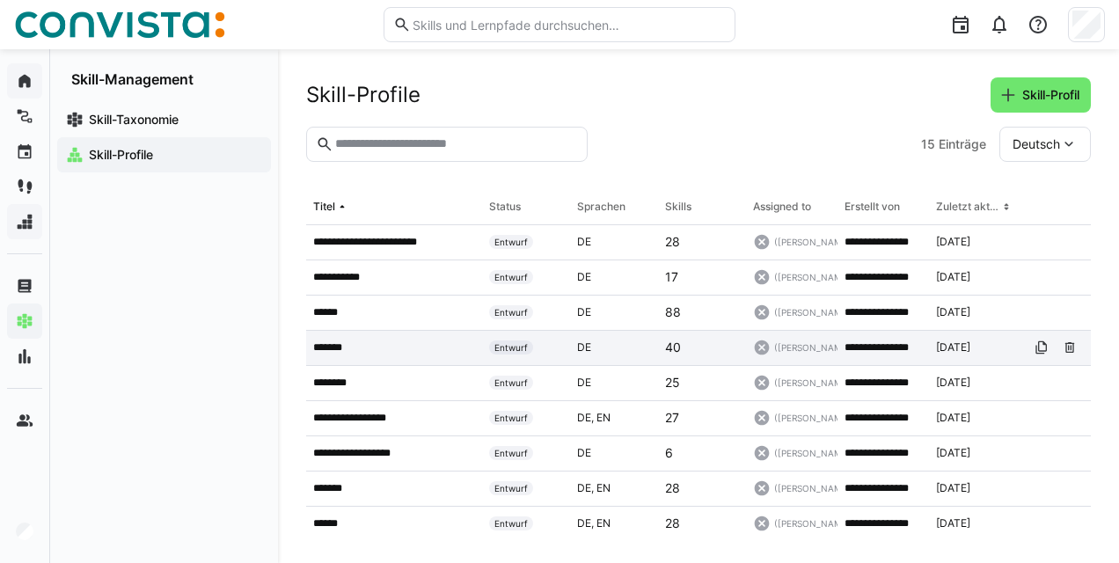
click at [352, 343] on p "*******" at bounding box center [333, 348] width 40 height 14
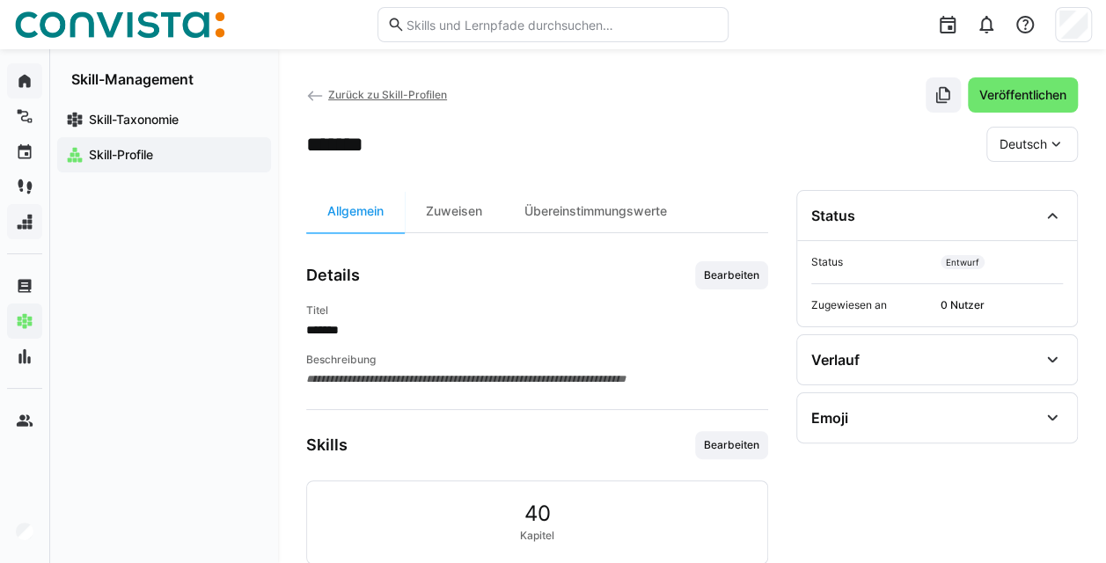
scroll to position [131, 0]
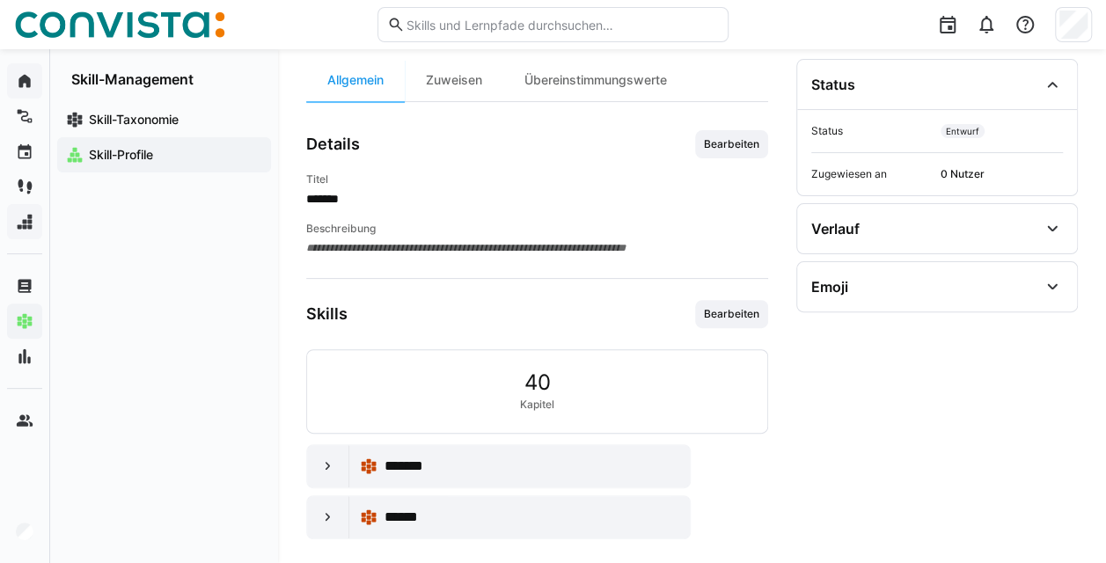
click at [0, 0] on app-navigation-label "Skill-Profile" at bounding box center [0, 0] width 0 height 0
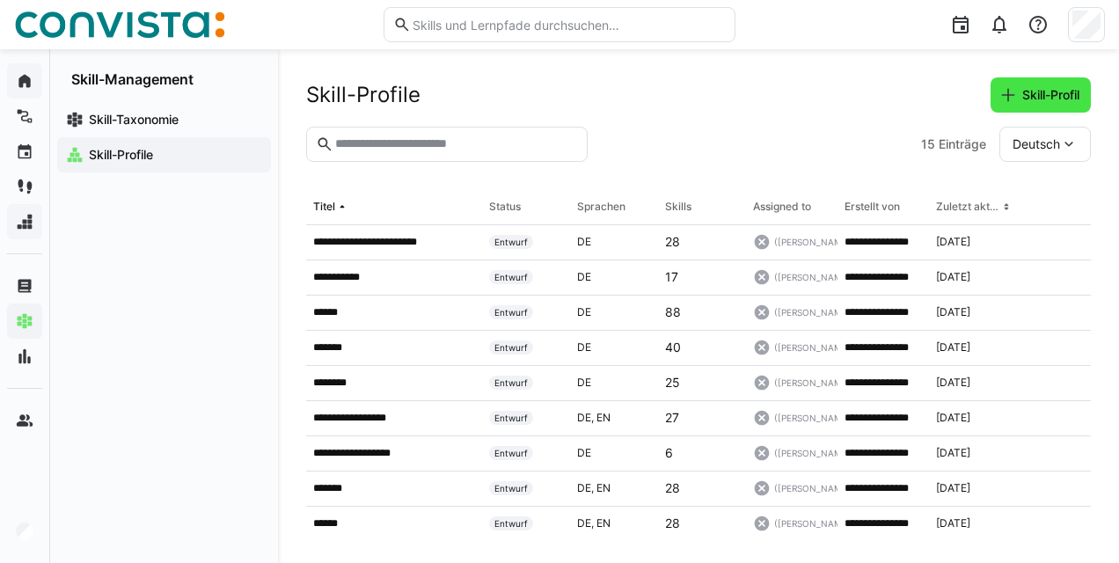
click at [1053, 80] on span "Skill-Profil" at bounding box center [1041, 94] width 100 height 35
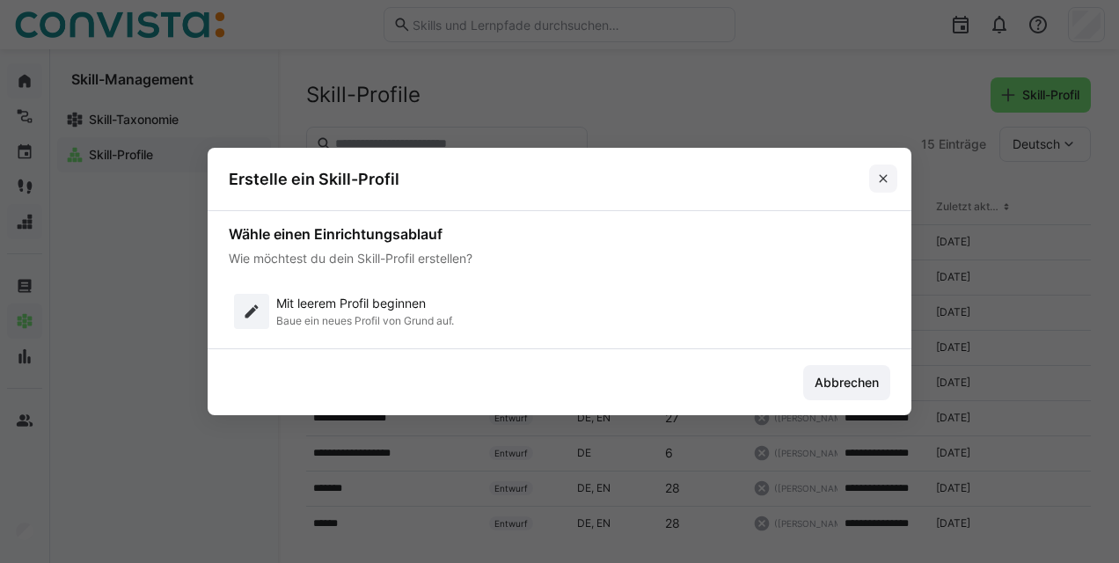
click at [883, 178] on eds-icon at bounding box center [884, 179] width 14 height 14
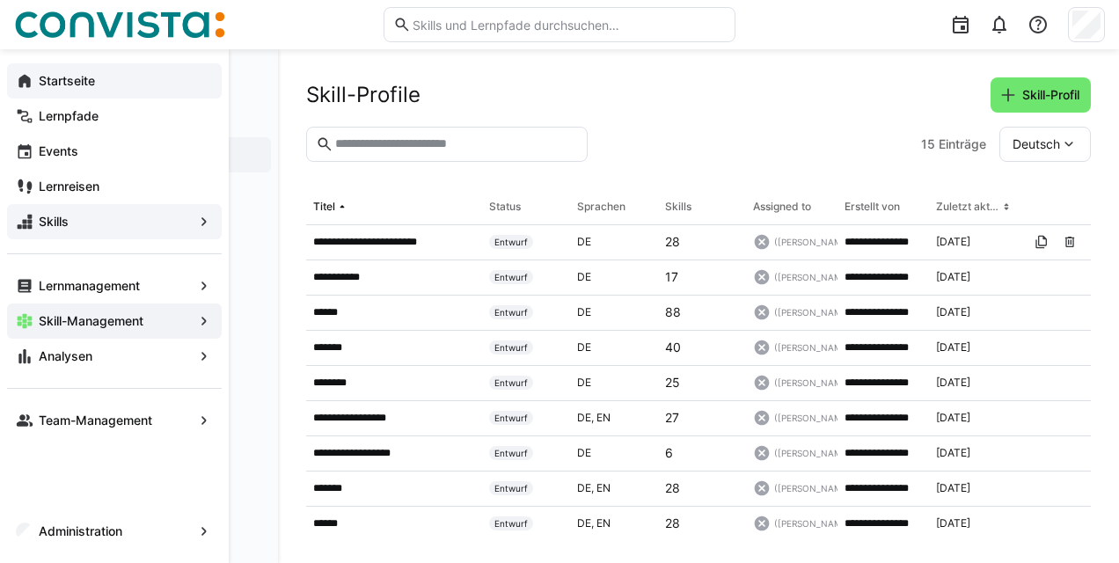
click at [98, 92] on div "Startseite" at bounding box center [114, 80] width 215 height 35
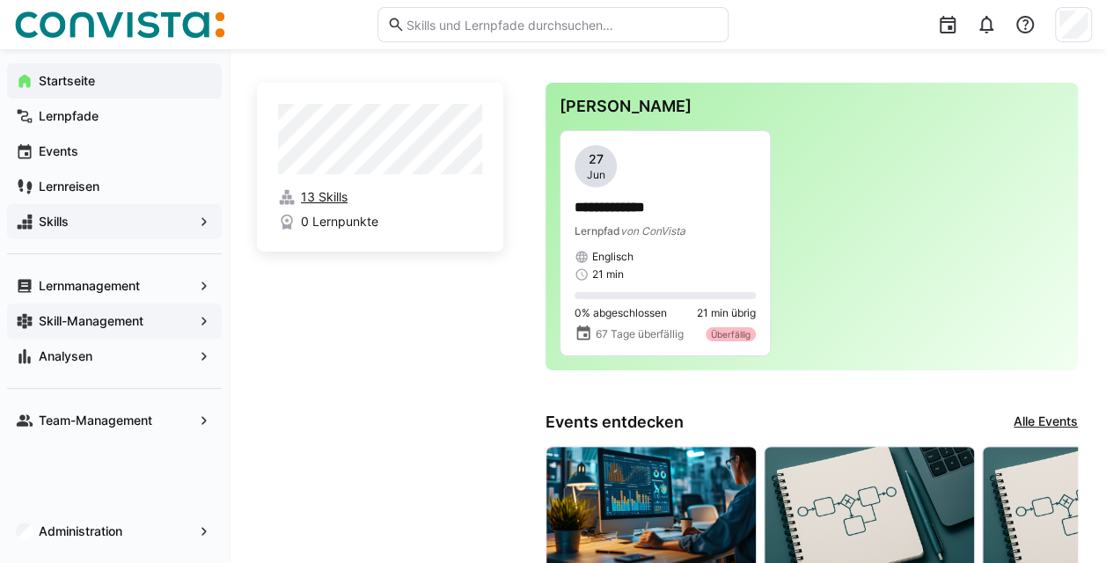
click at [310, 192] on span "13 Skills" at bounding box center [324, 197] width 47 height 18
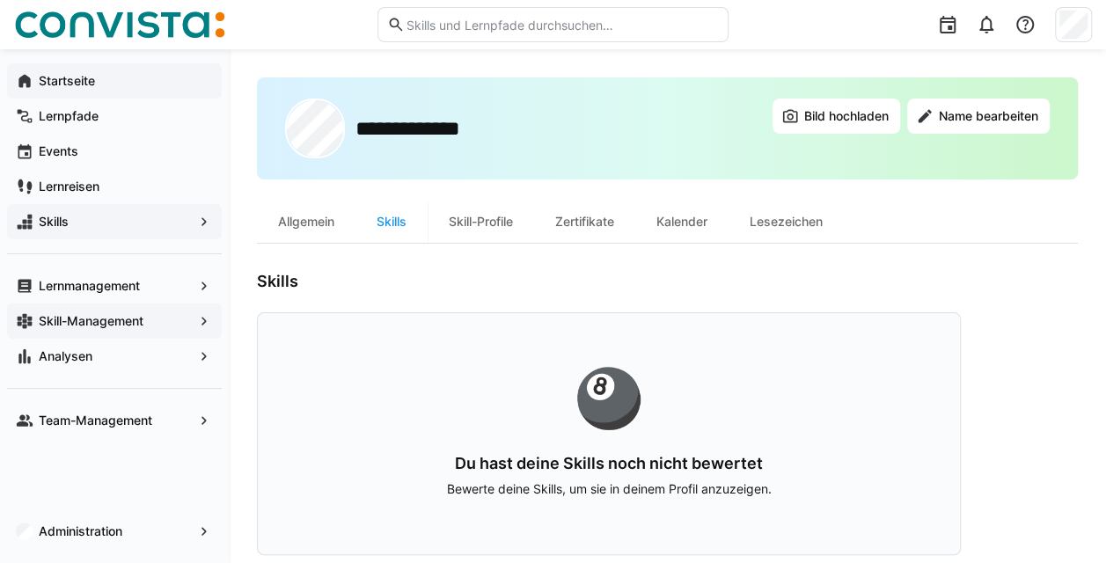
scroll to position [19, 0]
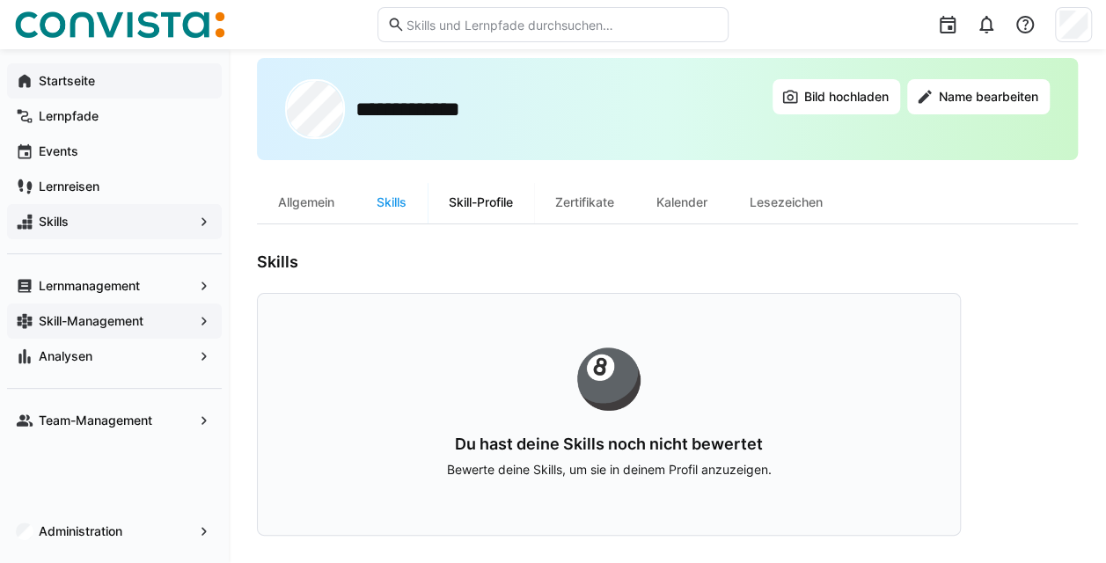
click at [503, 206] on div "Skill-Profile" at bounding box center [481, 202] width 106 height 42
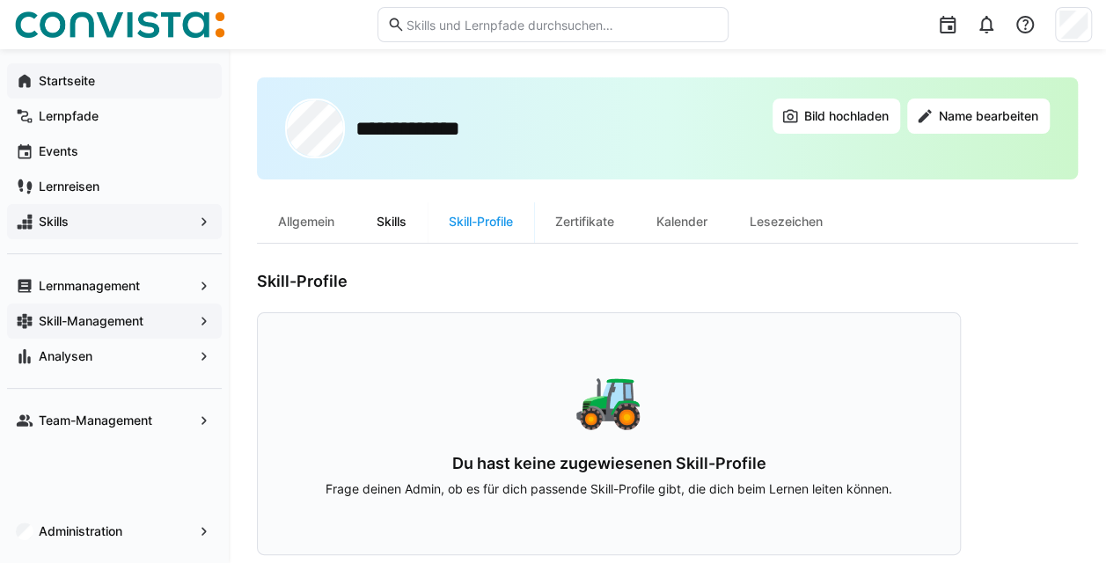
click at [395, 223] on div "Skills" at bounding box center [392, 222] width 72 height 42
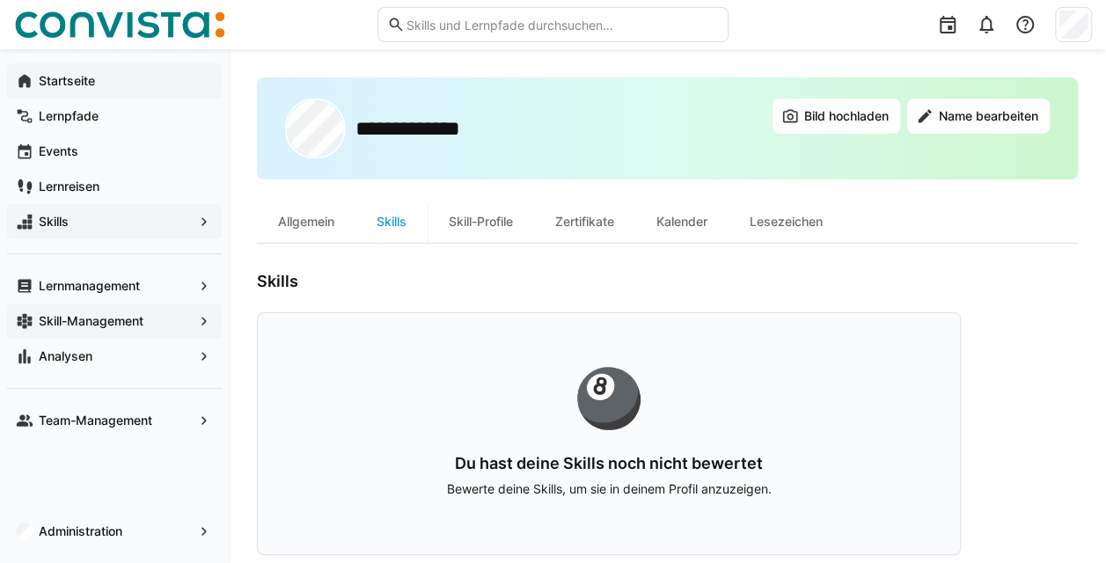
scroll to position [19, 0]
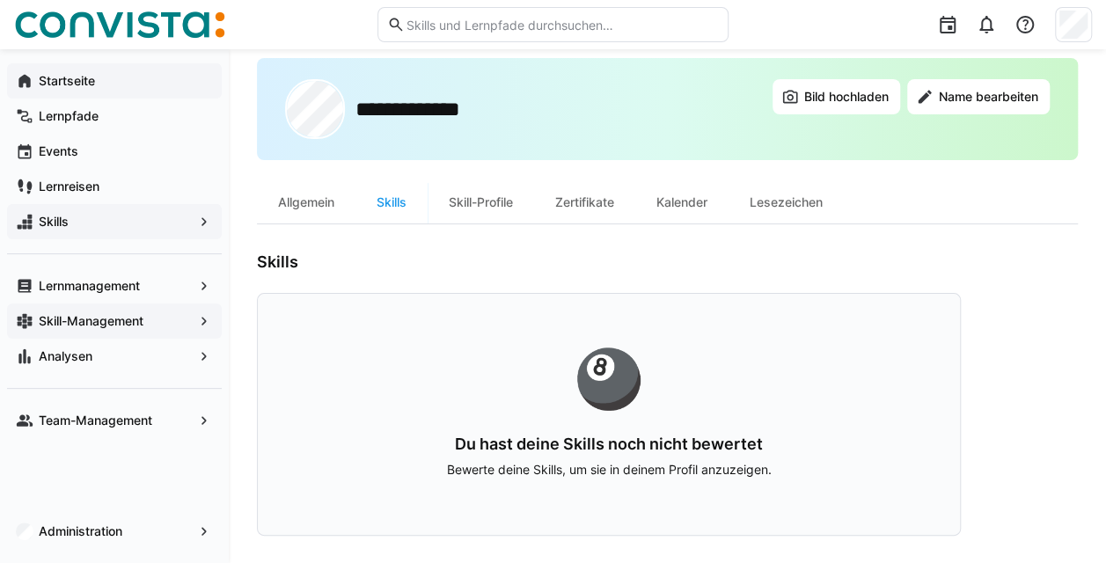
click at [102, 217] on span "Skills" at bounding box center [114, 222] width 157 height 18
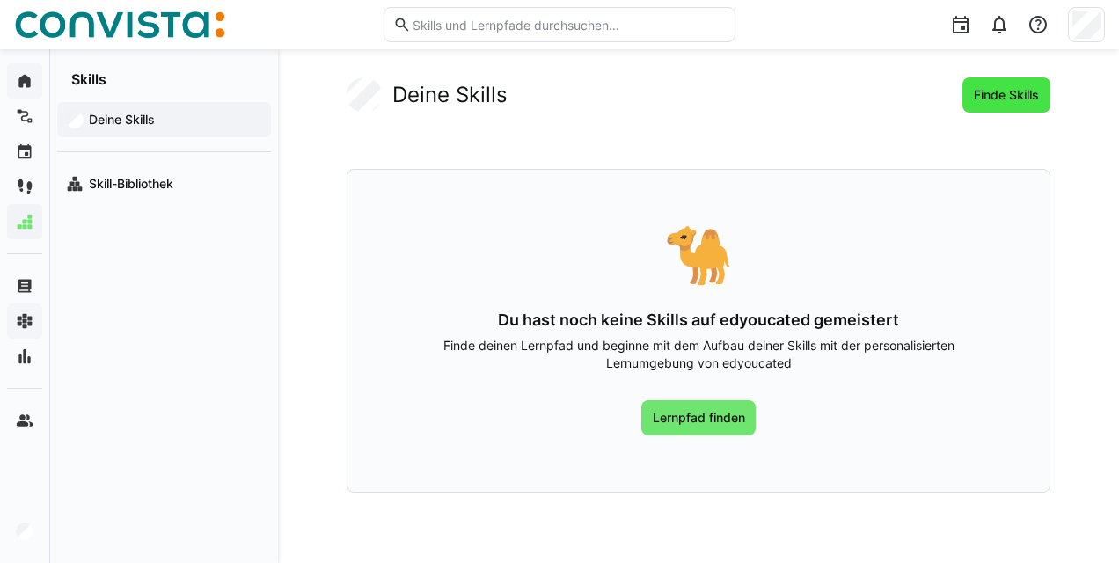
click at [982, 99] on span "Finde Skills" at bounding box center [1007, 95] width 70 height 18
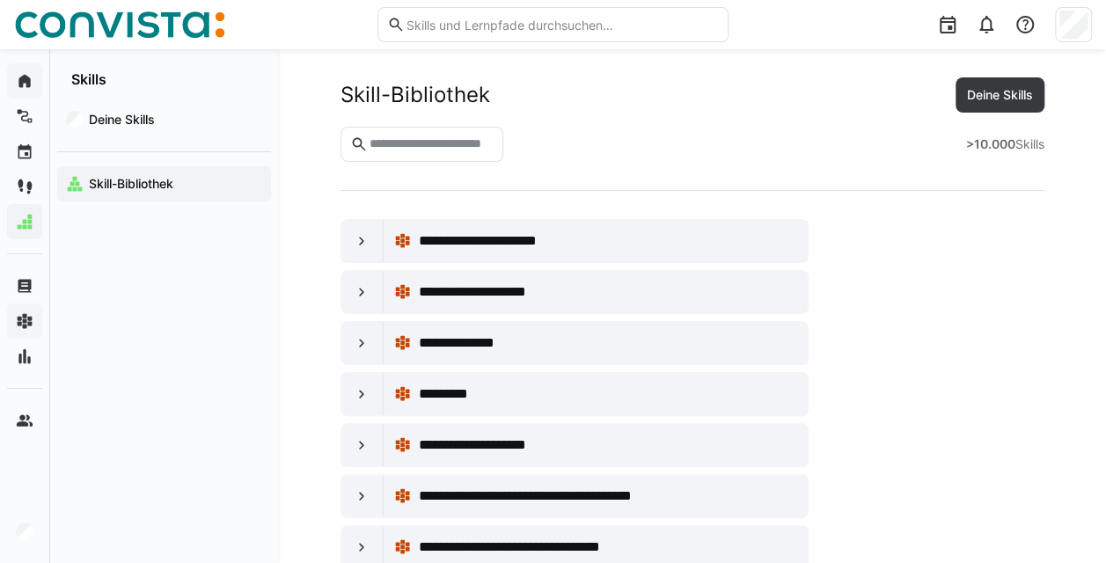
click at [417, 133] on eds-input at bounding box center [423, 144] width 164 height 35
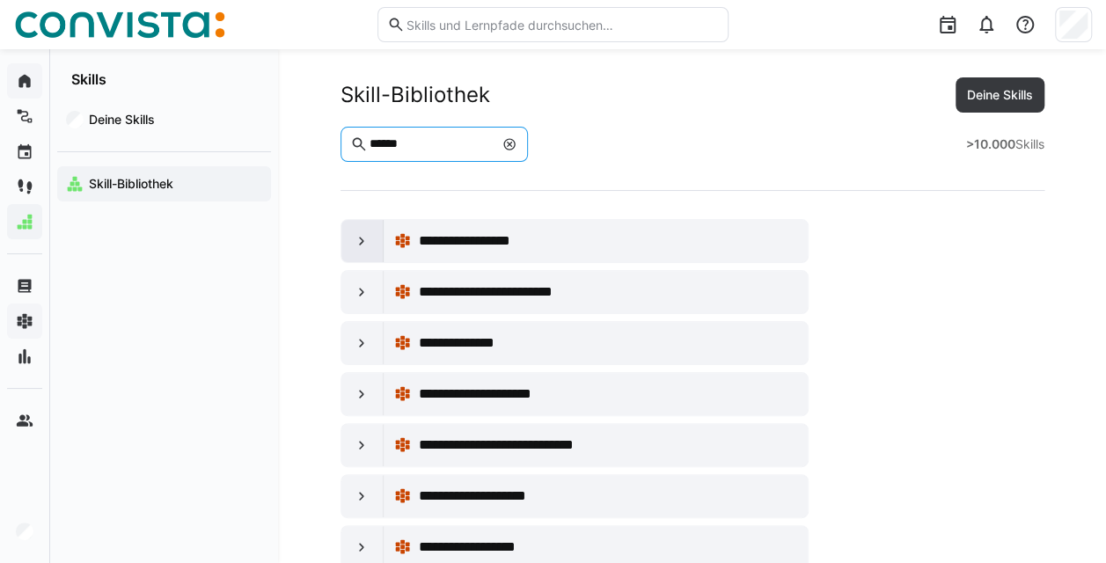
type input "******"
click at [366, 239] on eds-icon at bounding box center [362, 241] width 18 height 18
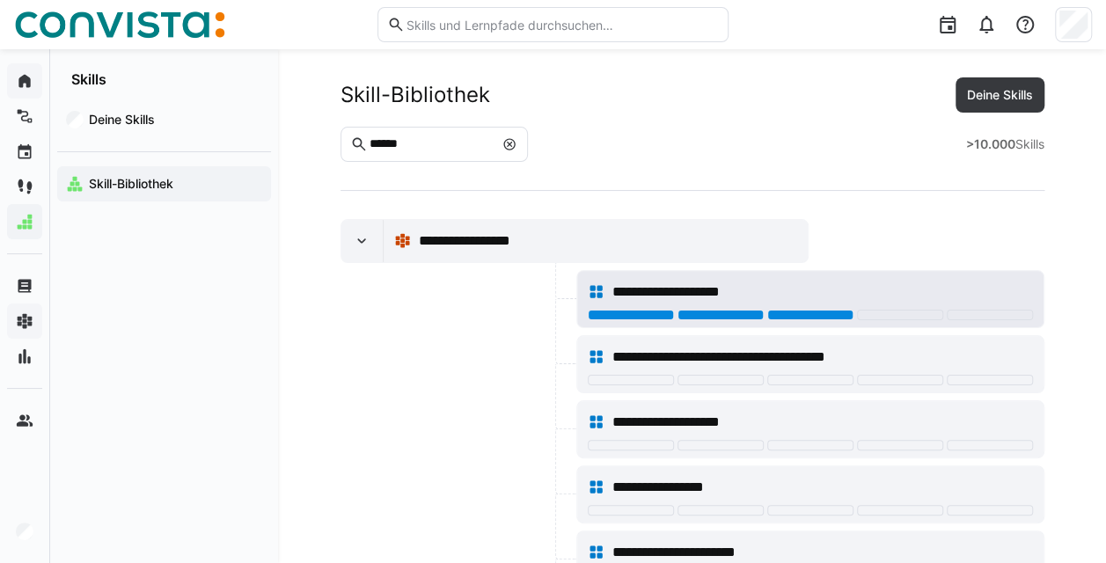
click at [788, 310] on div at bounding box center [810, 315] width 86 height 11
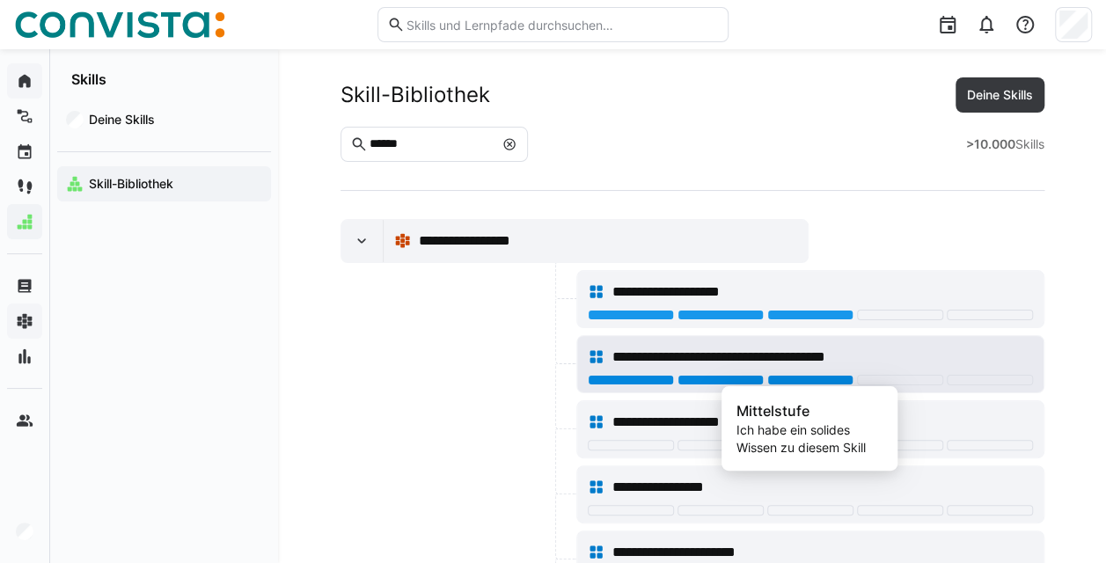
click at [811, 381] on div at bounding box center [810, 380] width 86 height 11
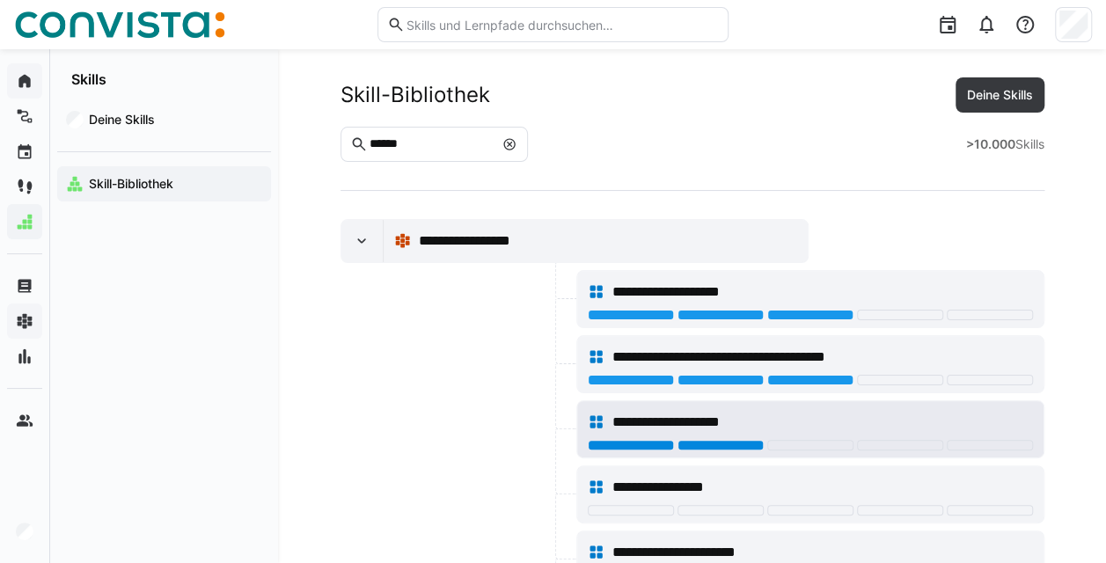
click at [713, 443] on div at bounding box center [721, 445] width 86 height 11
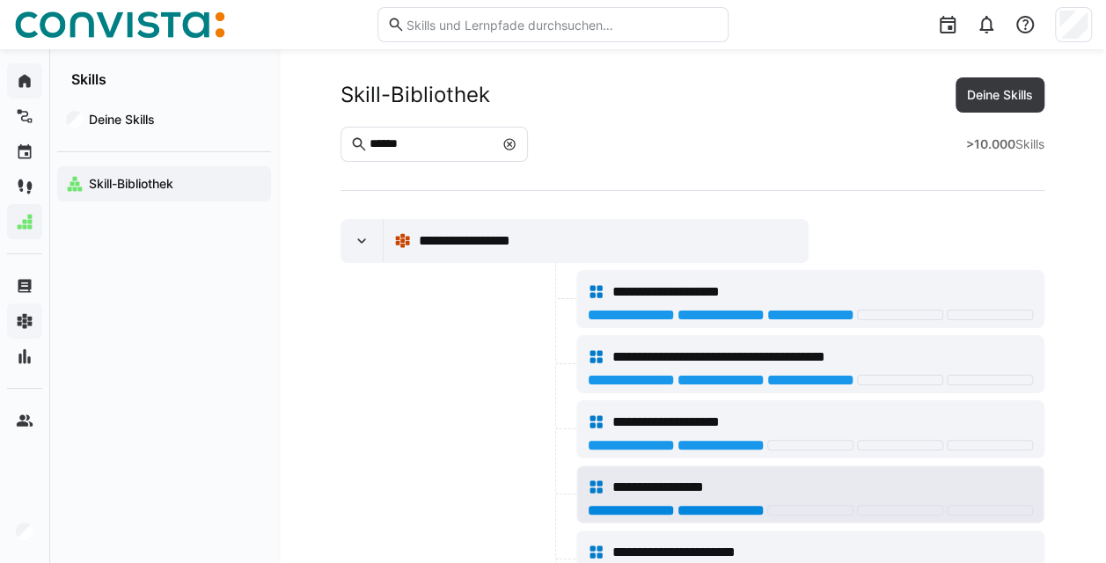
click at [706, 507] on div at bounding box center [721, 510] width 86 height 11
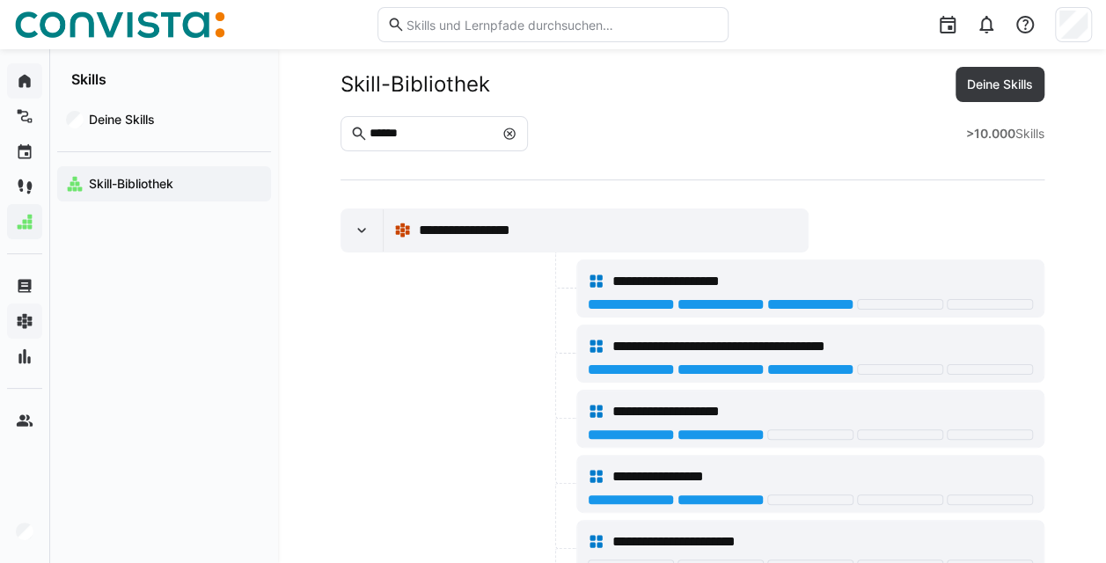
scroll to position [8, 0]
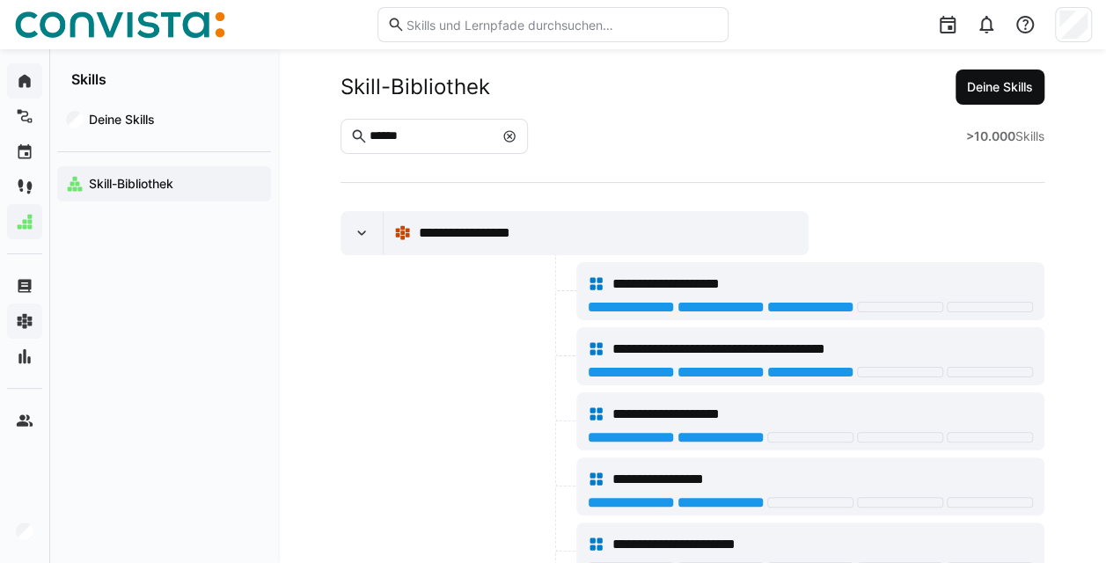
click at [1001, 91] on span "Deine Skills" at bounding box center [1000, 87] width 71 height 18
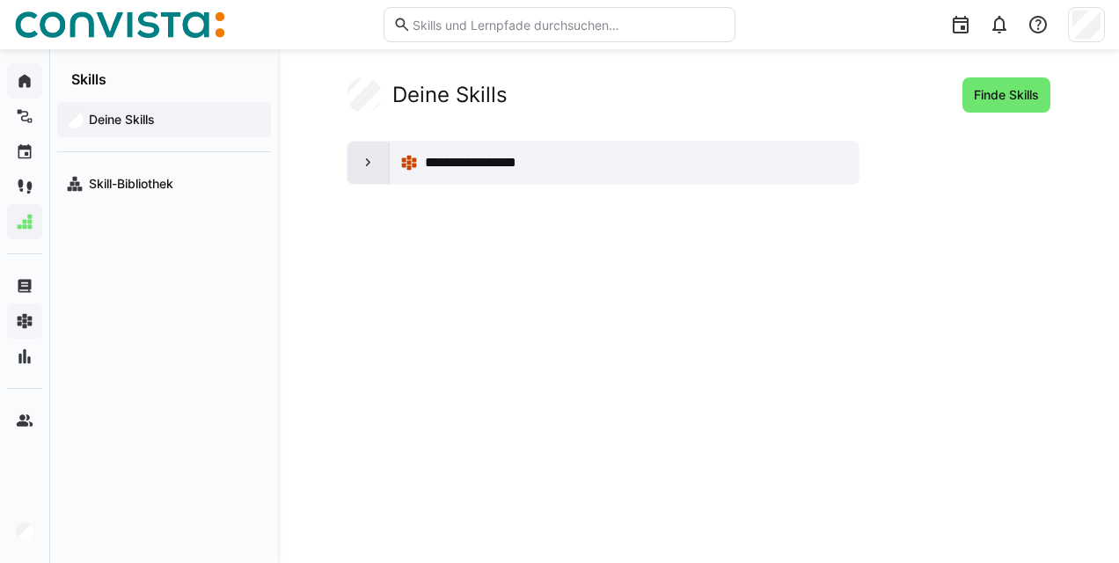
click at [375, 150] on div at bounding box center [369, 163] width 42 height 42
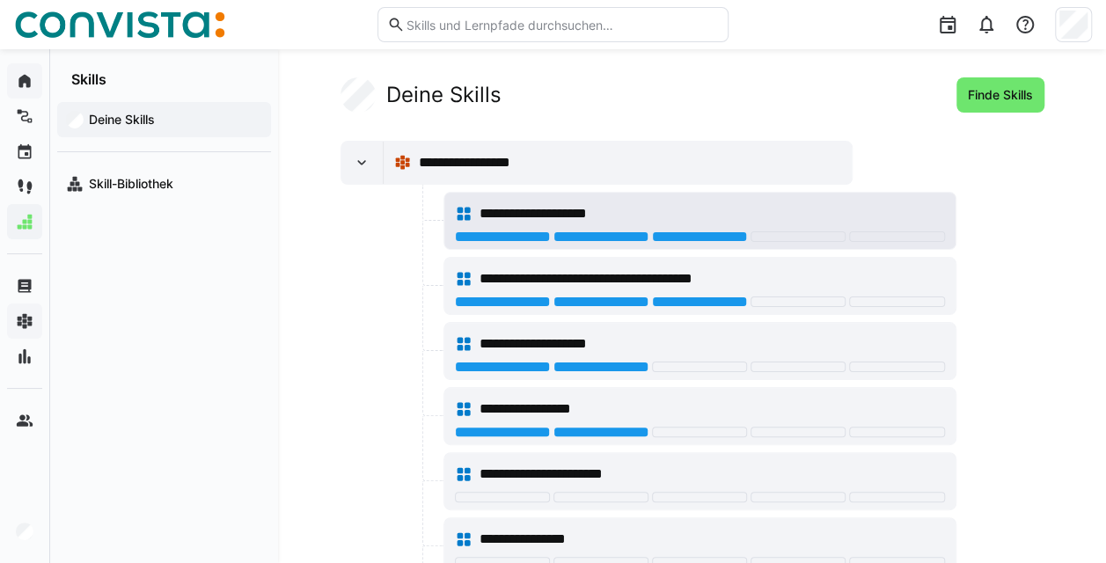
click at [733, 197] on div "**********" at bounding box center [700, 213] width 490 height 35
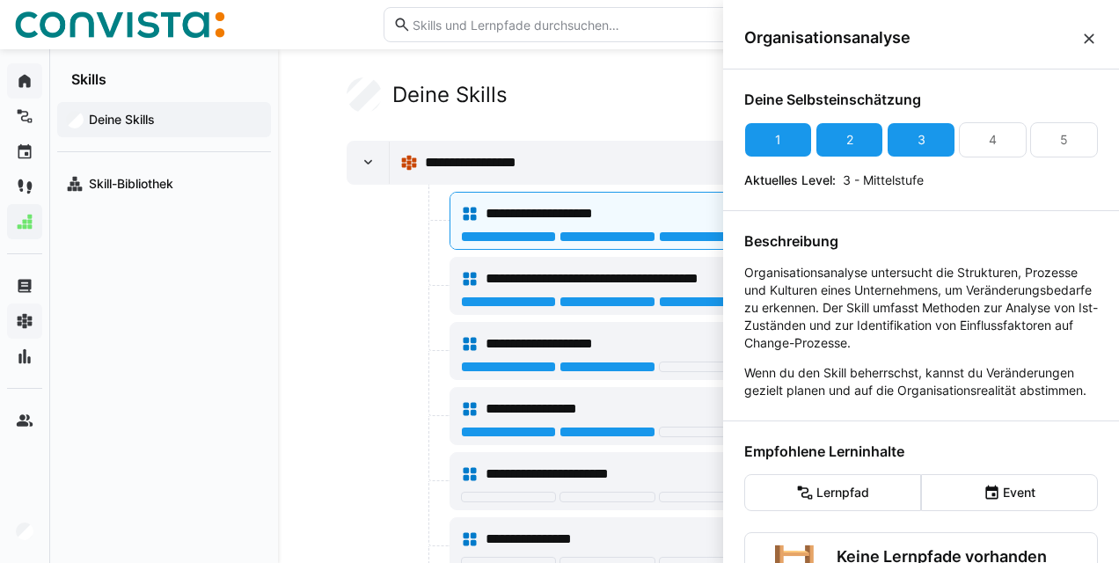
click at [1084, 35] on eds-icon at bounding box center [1090, 39] width 18 height 18
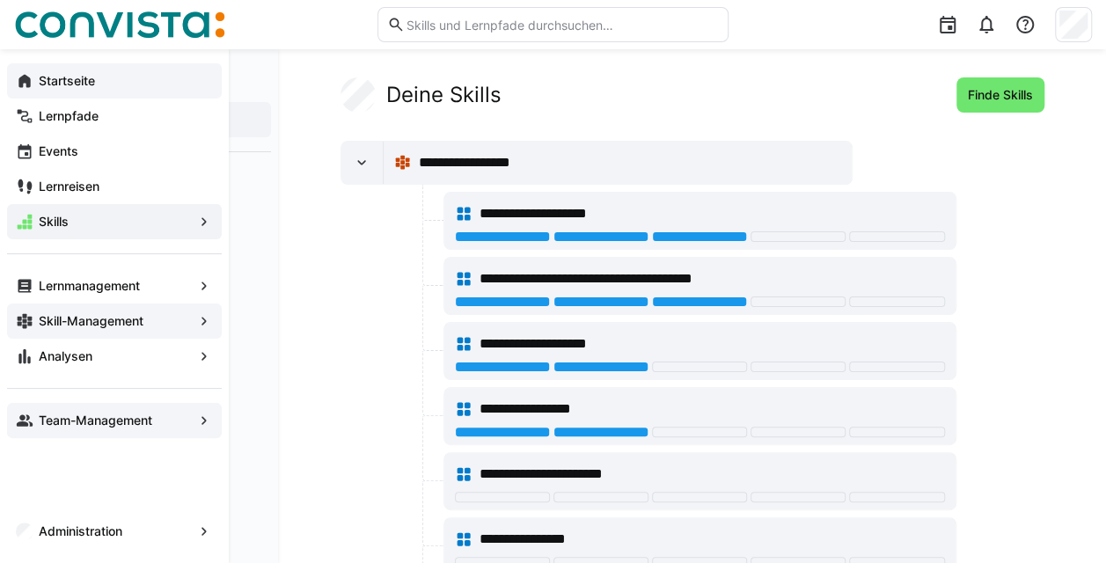
click at [192, 422] on span "Team-Management" at bounding box center [114, 421] width 157 height 18
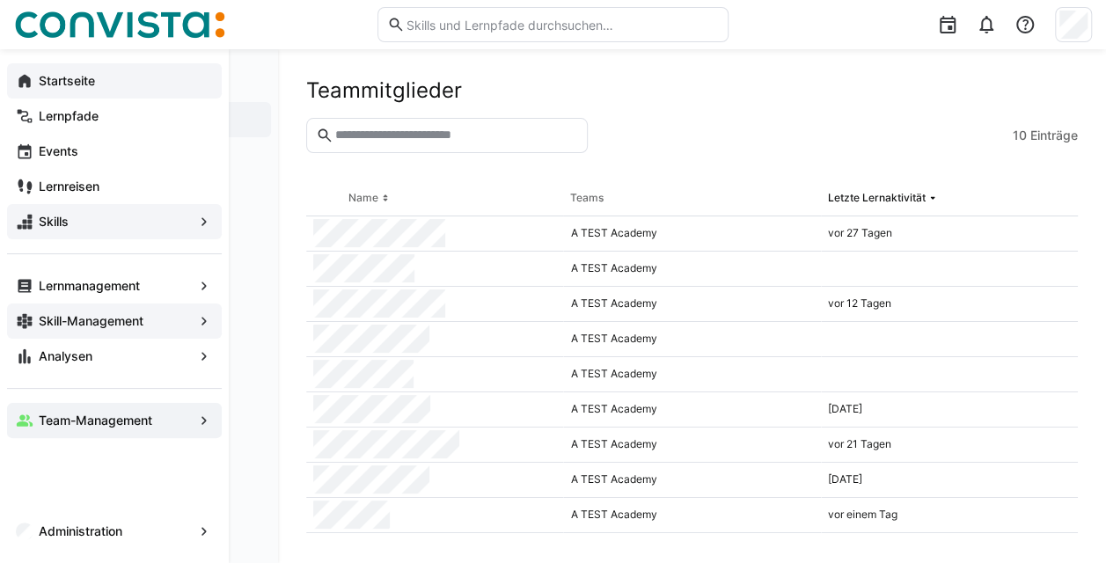
click at [156, 220] on span "Skills" at bounding box center [114, 222] width 157 height 18
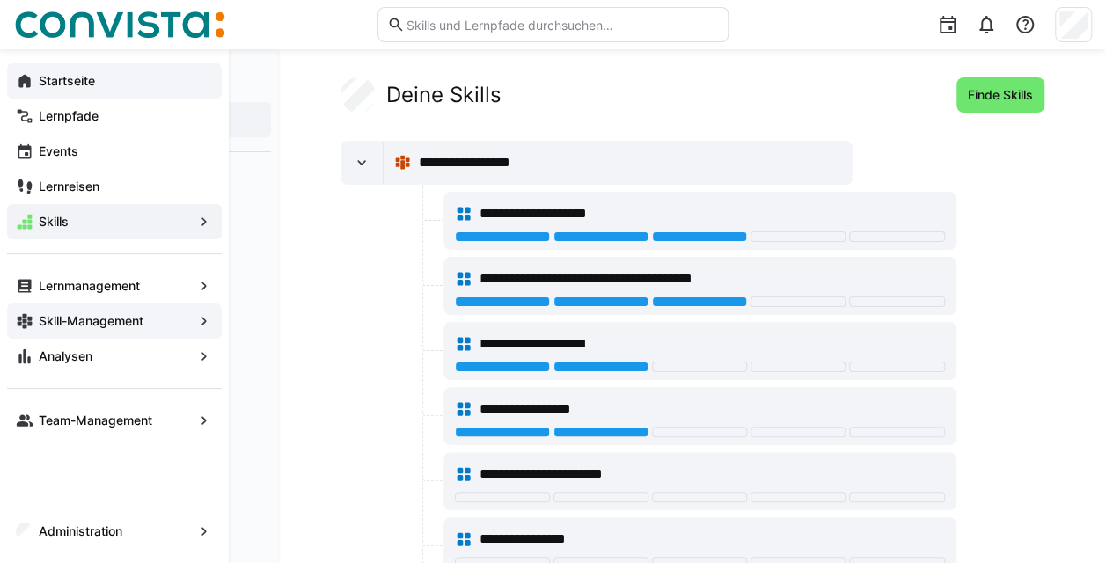
click at [25, 79] on eds-icon at bounding box center [25, 81] width 18 height 18
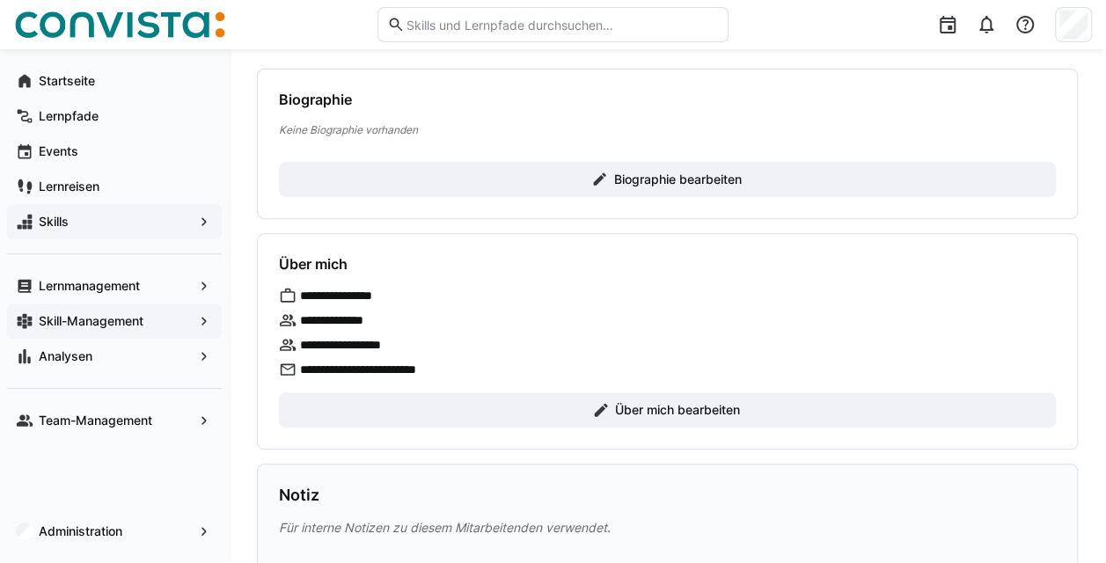
scroll to position [151, 0]
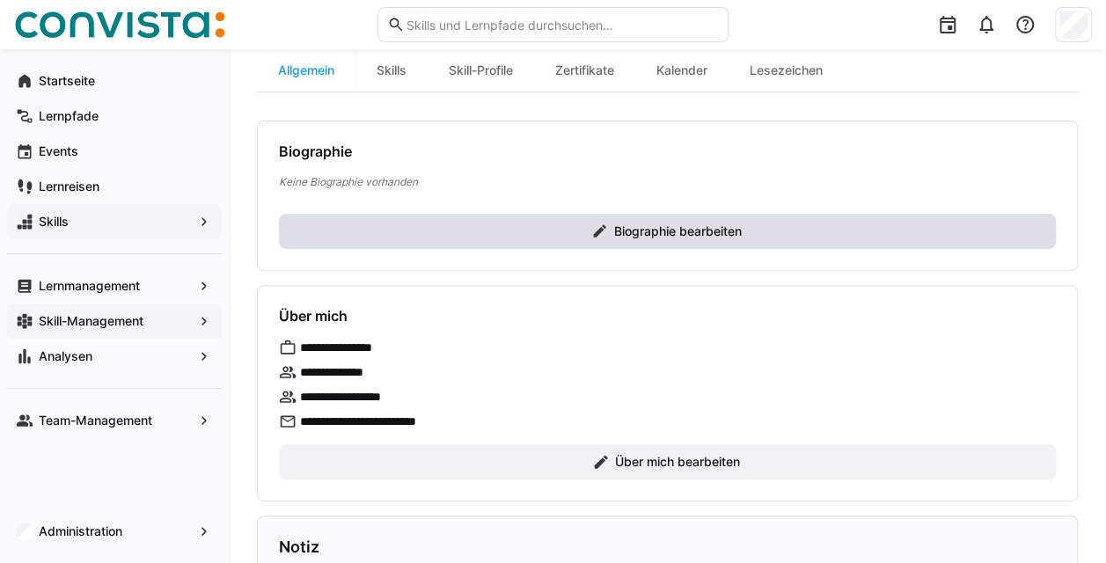
click at [659, 245] on span "Biographie bearbeiten" at bounding box center [667, 231] width 777 height 35
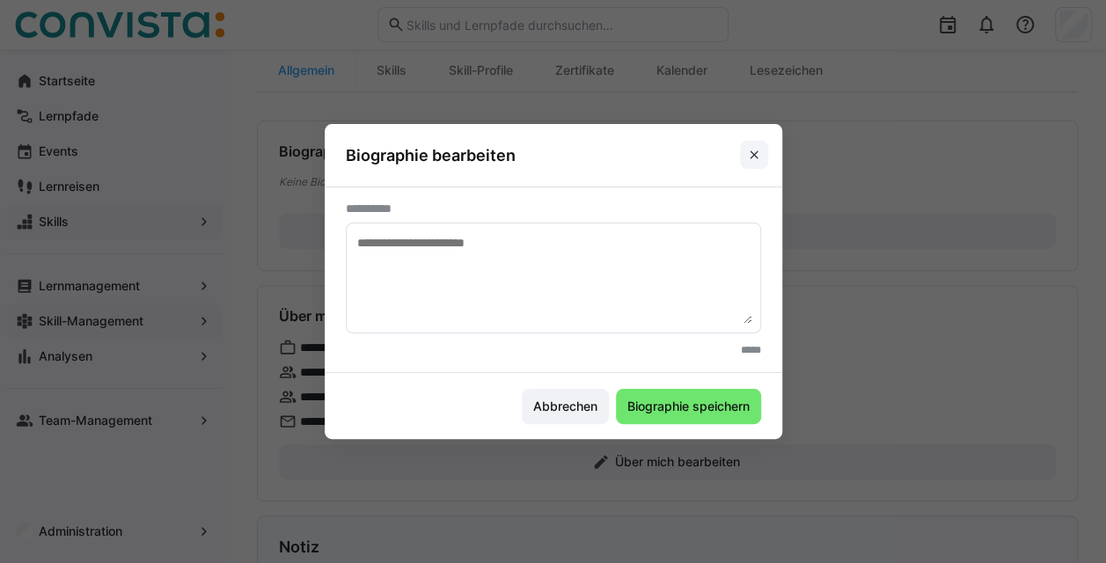
click at [760, 155] on eds-icon at bounding box center [754, 155] width 14 height 14
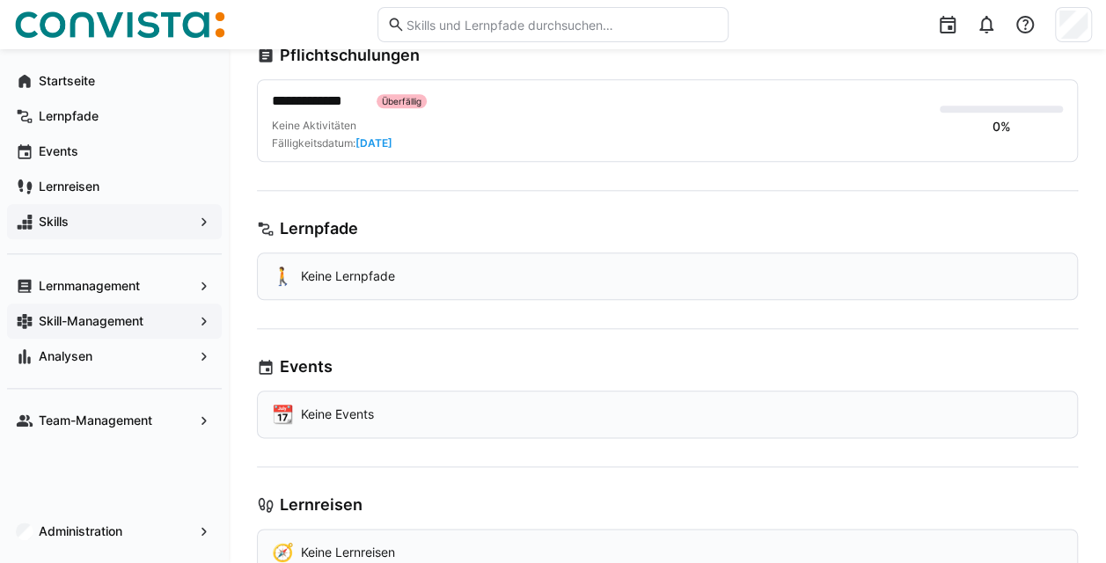
scroll to position [0, 0]
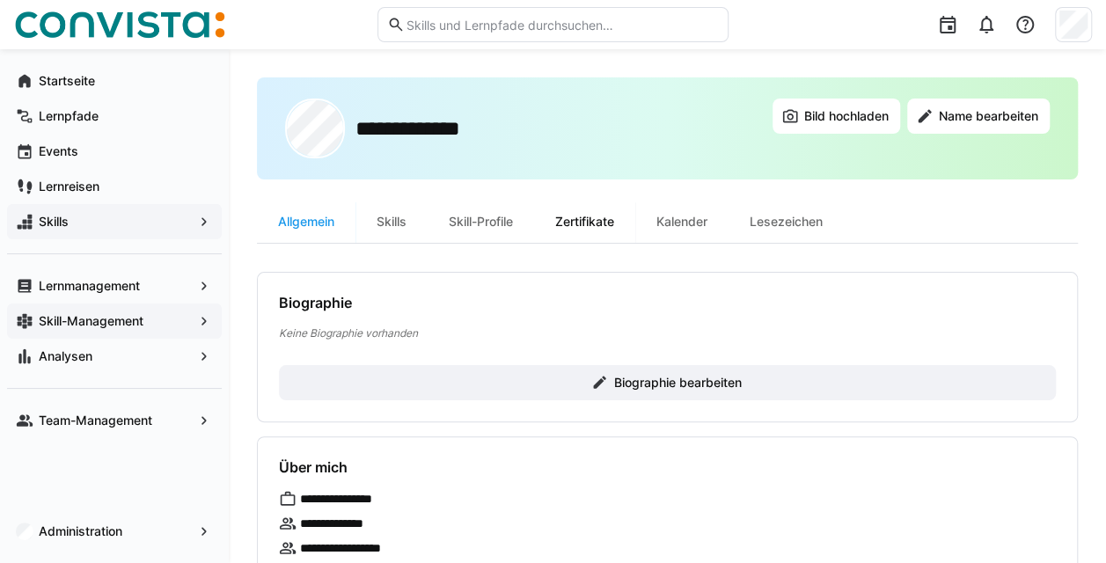
click at [584, 224] on div "Zertifikate" at bounding box center [584, 222] width 101 height 42
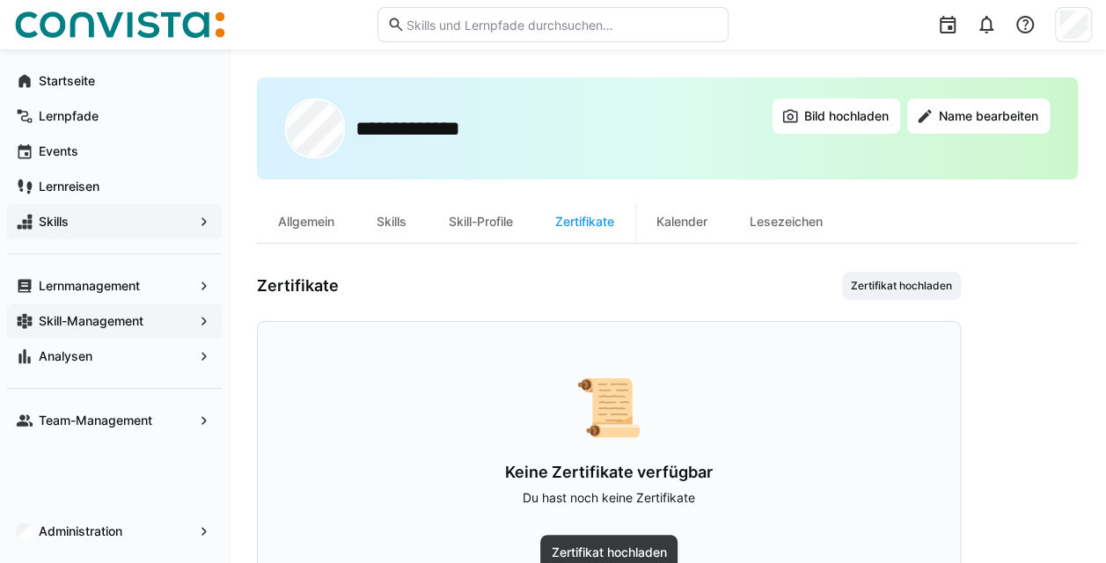
scroll to position [90, 0]
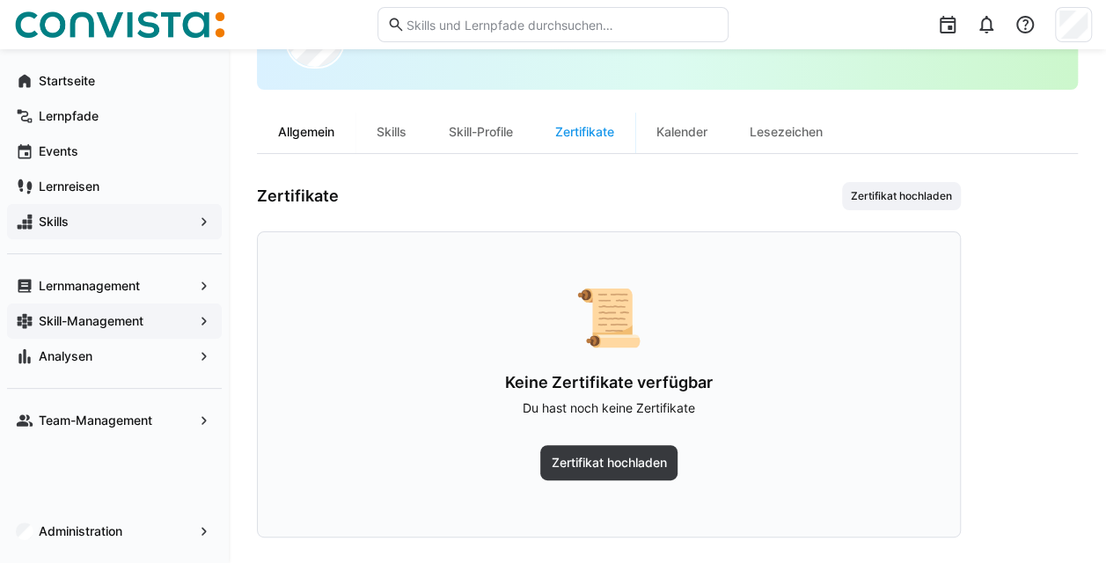
click at [308, 130] on div "Allgemein" at bounding box center [306, 132] width 99 height 42
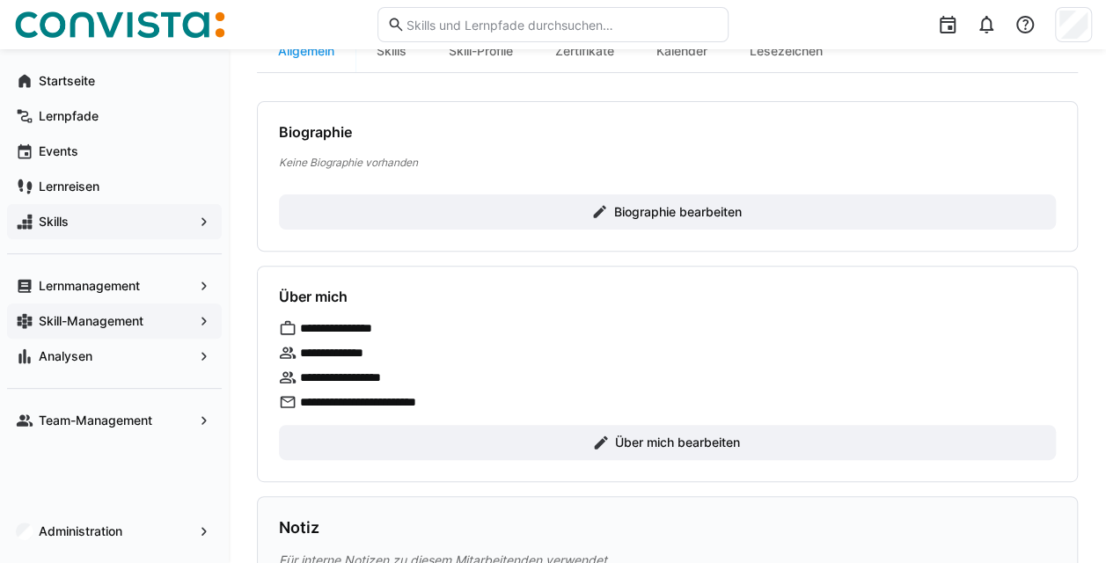
scroll to position [168, 0]
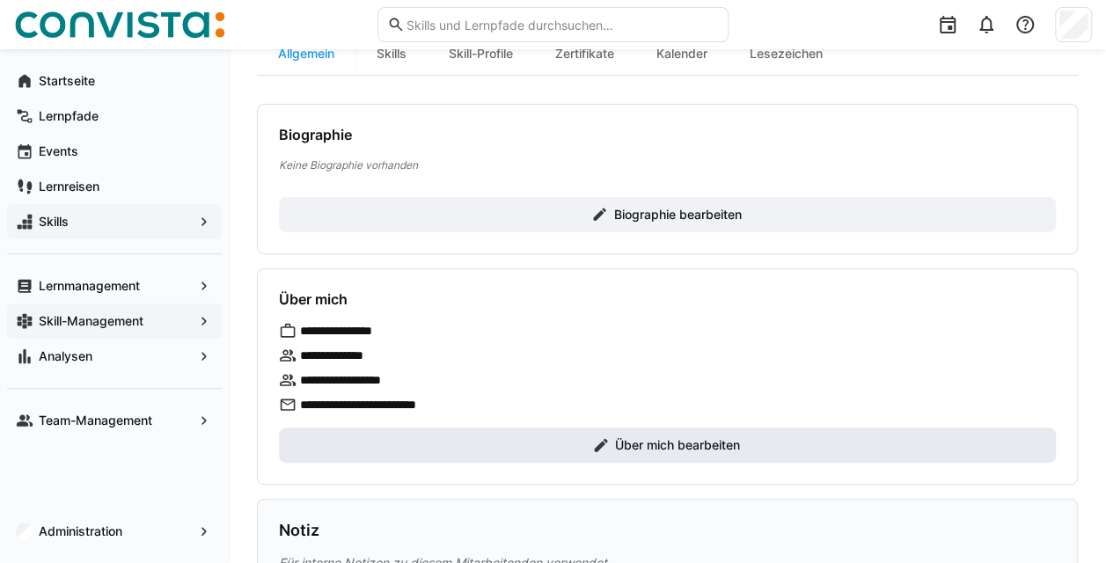
click at [544, 433] on span "Über mich bearbeiten" at bounding box center [667, 445] width 777 height 35
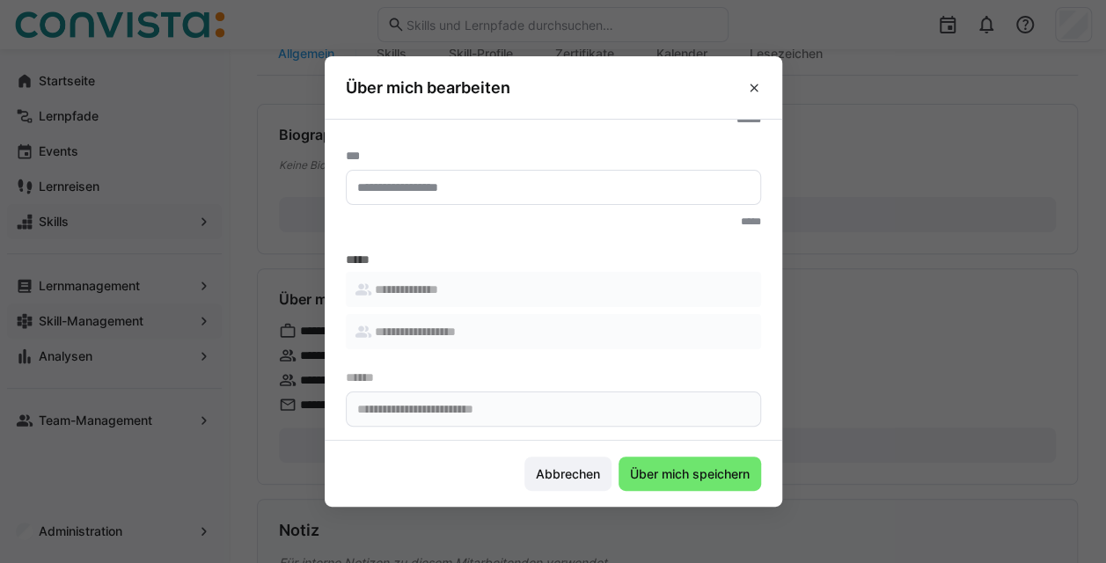
scroll to position [0, 0]
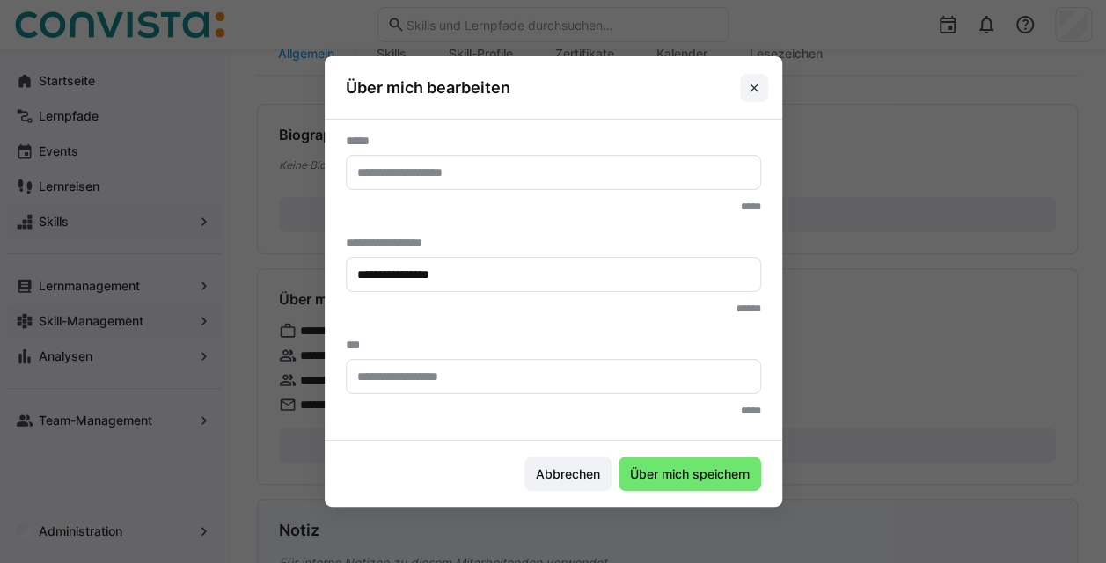
click at [757, 84] on eds-icon at bounding box center [754, 88] width 14 height 14
